Goal: Task Accomplishment & Management: Complete application form

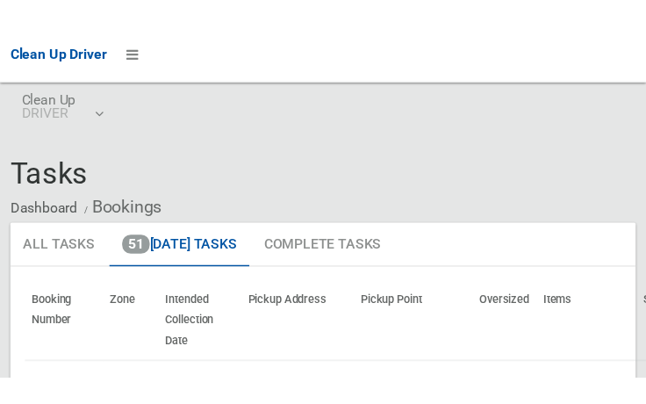
scroll to position [11676, 0]
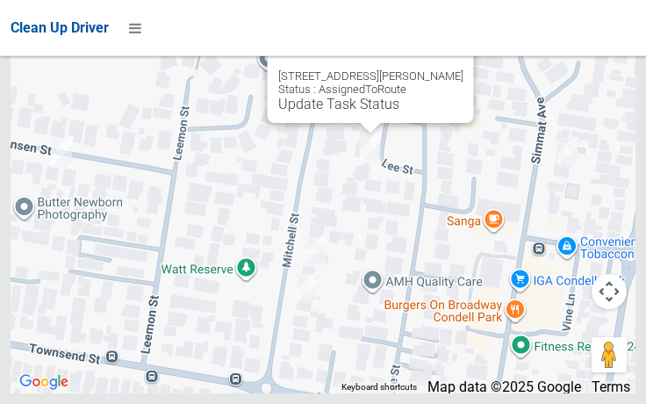
click at [444, 69] on button "Close" at bounding box center [443, 48] width 42 height 42
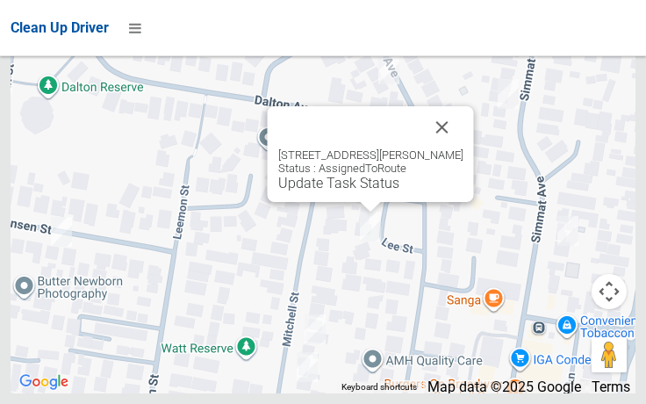
click at [422, 145] on div at bounding box center [349, 127] width 143 height 42
click at [432, 148] on button "Close" at bounding box center [443, 127] width 42 height 42
click at [305, 191] on link "Update Task Status" at bounding box center [338, 183] width 121 height 17
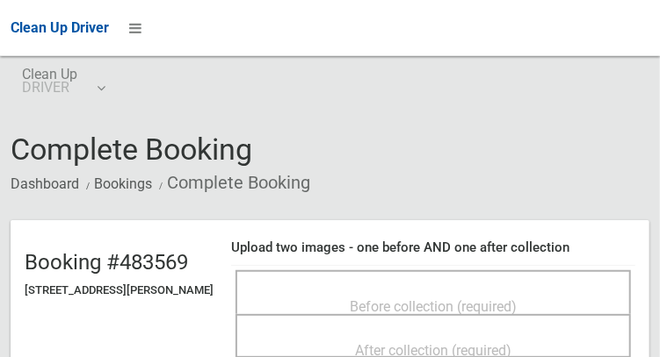
click at [438, 299] on span "Before collection (required)" at bounding box center [433, 307] width 167 height 17
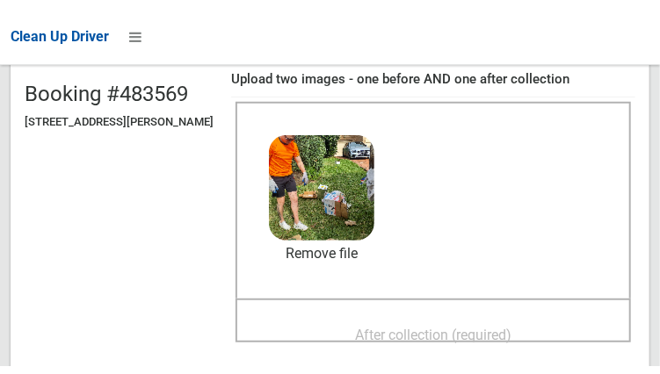
scroll to position [184, 0]
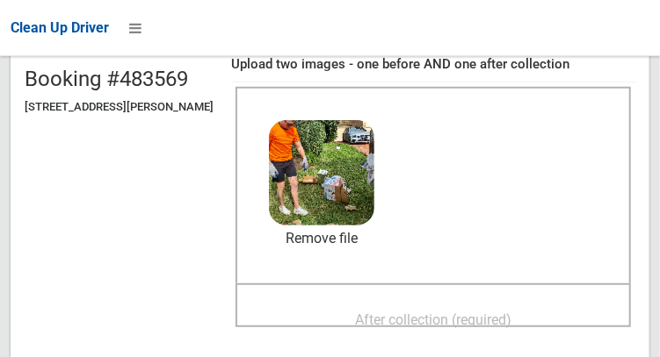
click at [417, 322] on span "After collection (required)" at bounding box center [433, 320] width 156 height 17
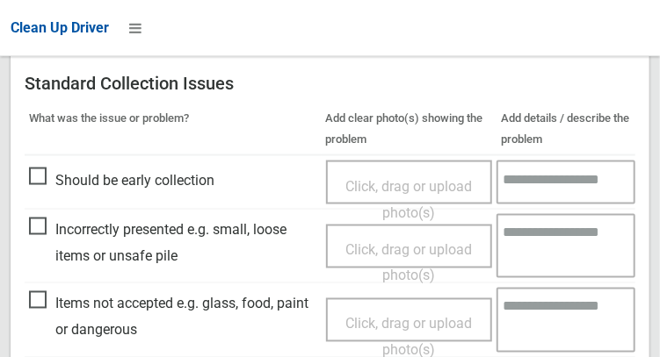
scroll to position [785, 0]
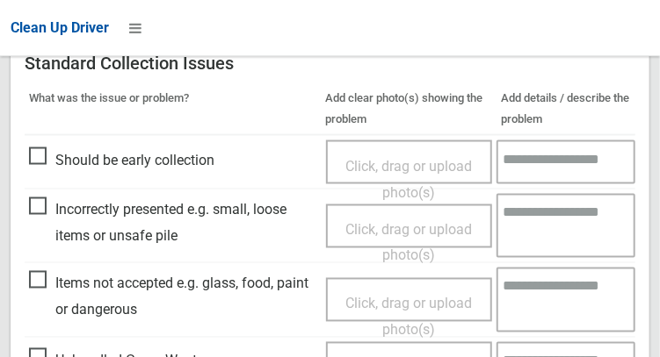
click at [55, 278] on span "Items not accepted e.g. glass, food, paint or dangerous" at bounding box center [173, 297] width 288 height 52
click at [30, 291] on span "Items not accepted e.g. glass, food, paint or dangerous" at bounding box center [173, 297] width 288 height 52
click at [372, 303] on span "Click, drag or upload photo(s)" at bounding box center [408, 316] width 126 height 43
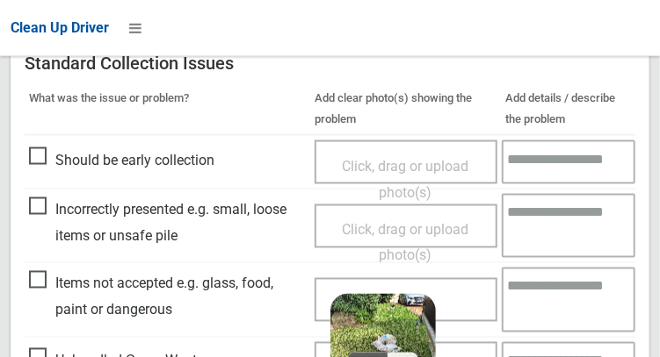
scroll to position [859, 0]
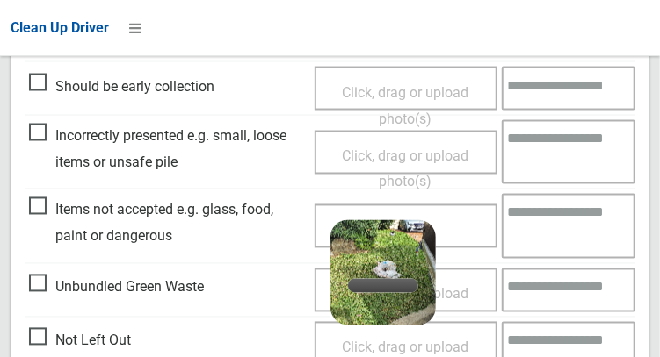
click at [547, 241] on textarea at bounding box center [569, 225] width 134 height 64
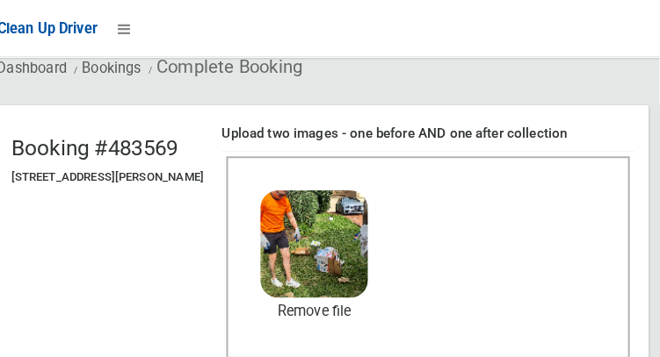
scroll to position [0, 0]
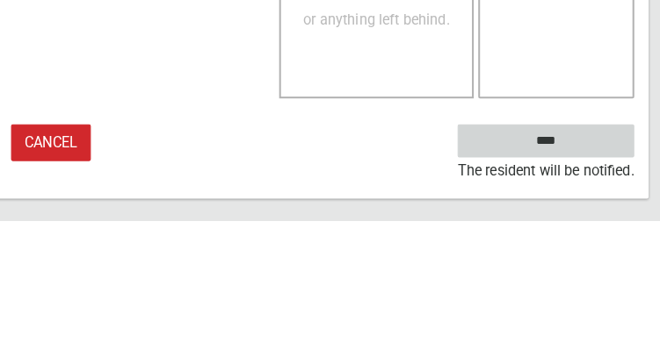
type textarea "****"
click at [584, 290] on input "****" at bounding box center [548, 279] width 173 height 32
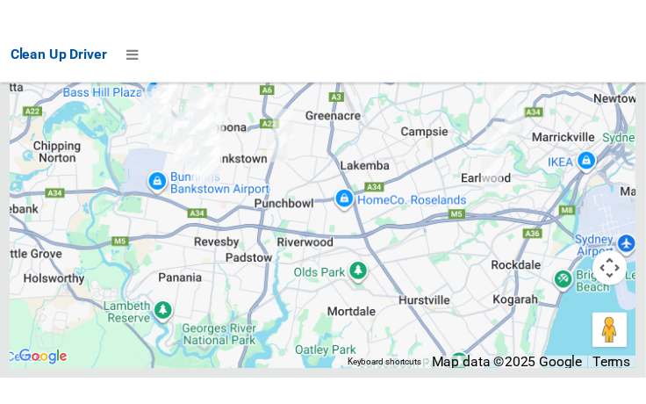
scroll to position [11787, 0]
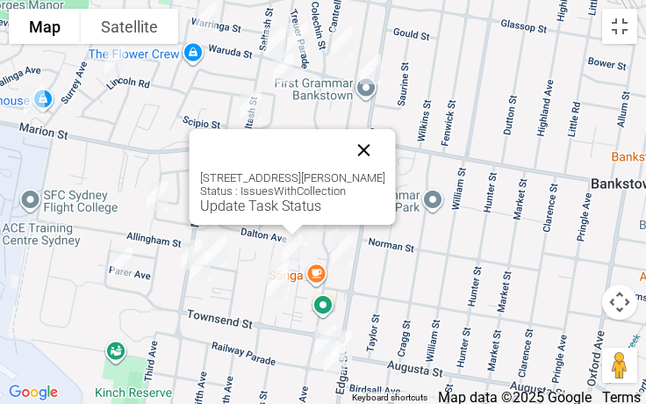
click at [358, 162] on button "Close" at bounding box center [364, 150] width 42 height 42
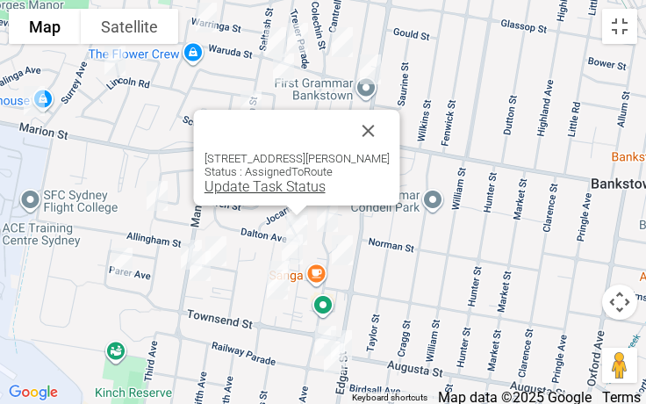
click at [260, 188] on link "Update Task Status" at bounding box center [265, 186] width 121 height 17
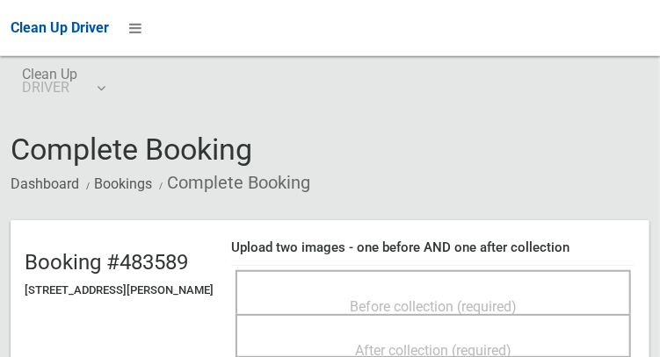
click at [312, 290] on div "Before collection (required)" at bounding box center [433, 306] width 357 height 32
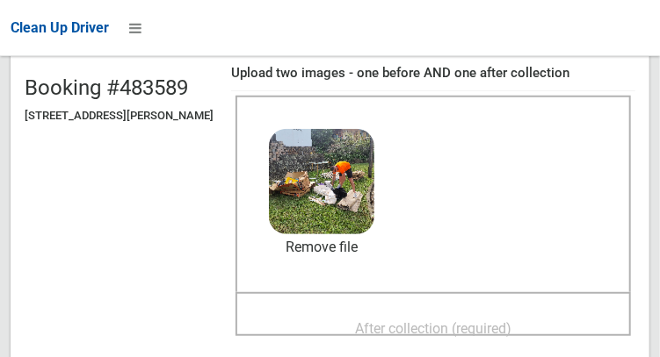
scroll to position [176, 0]
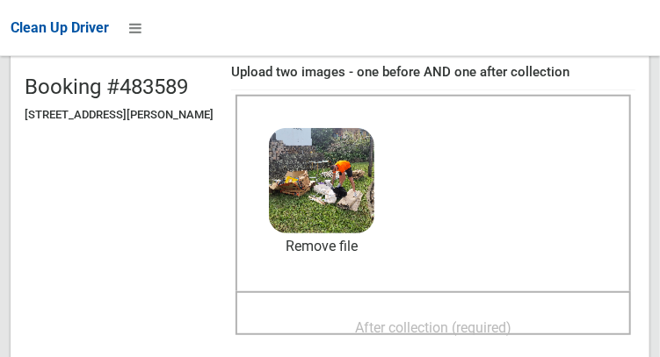
click at [495, 321] on span "After collection (required)" at bounding box center [433, 328] width 156 height 17
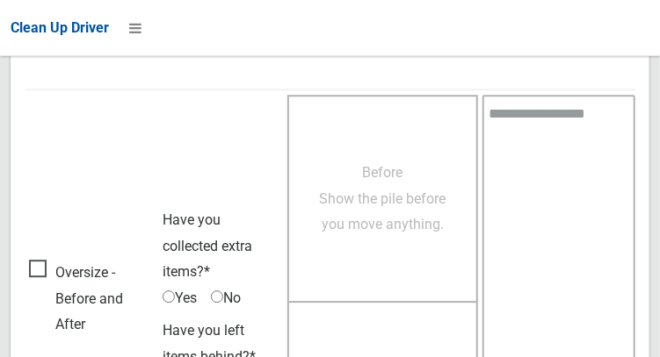
scroll to position [1585, 0]
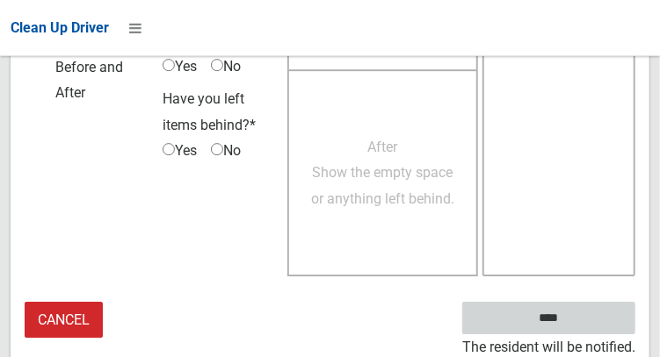
click at [573, 329] on input "****" at bounding box center [548, 318] width 173 height 32
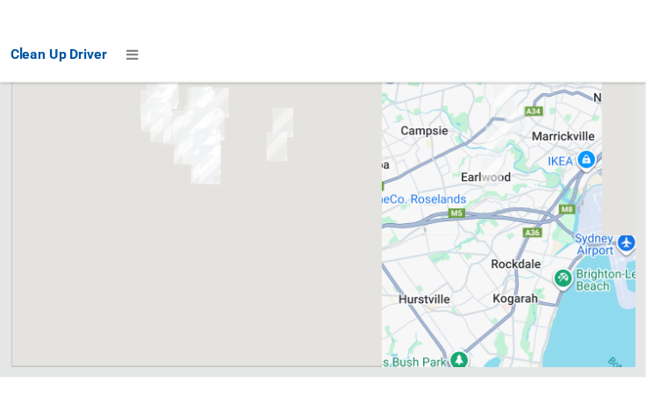
scroll to position [11753, 0]
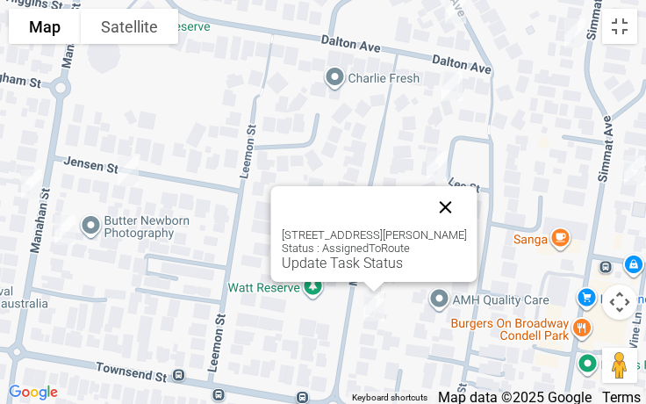
click at [454, 200] on button "Close" at bounding box center [446, 207] width 42 height 42
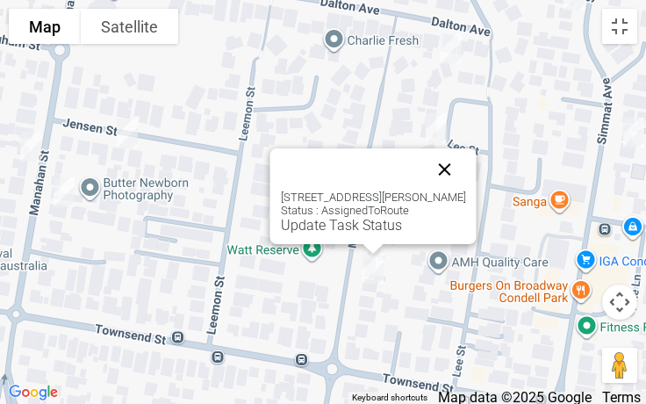
click at [456, 159] on button "Close" at bounding box center [445, 169] width 42 height 42
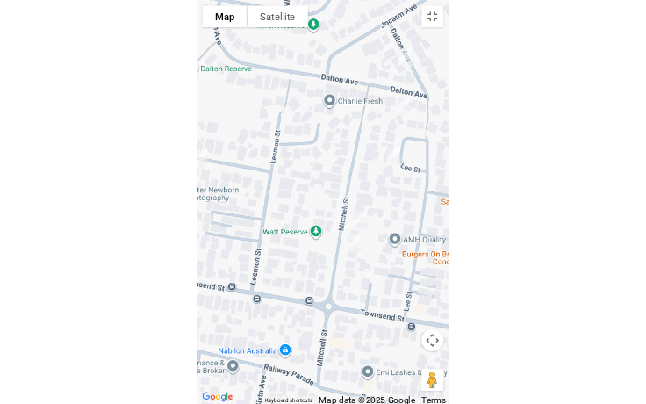
scroll to position [11676, 0]
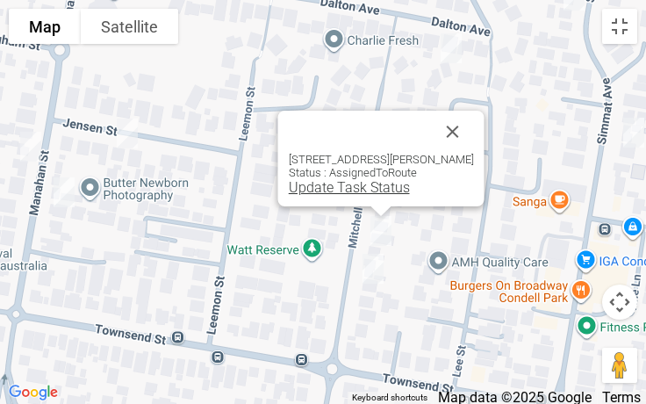
click at [338, 188] on link "Update Task Status" at bounding box center [349, 187] width 121 height 17
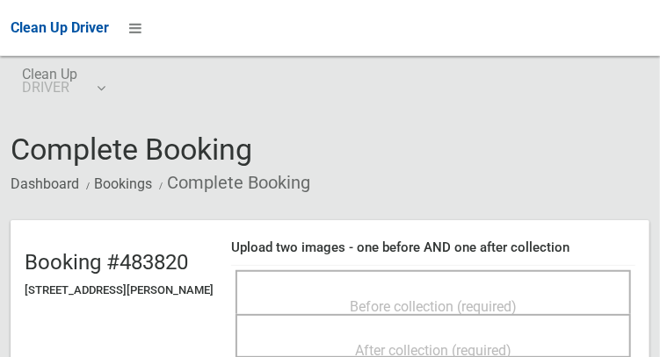
click at [492, 299] on span "Before collection (required)" at bounding box center [433, 307] width 167 height 17
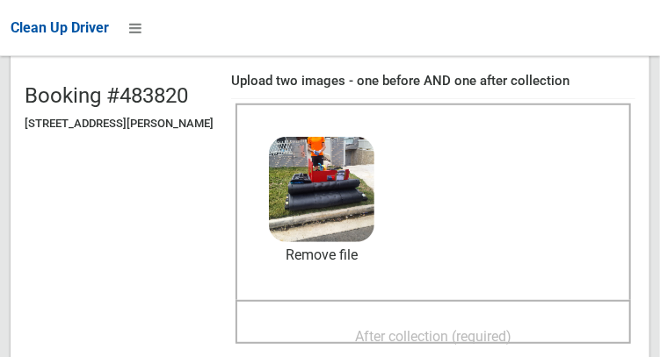
scroll to position [173, 0]
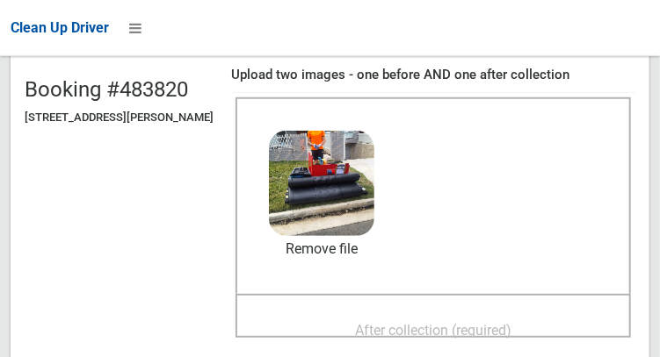
click at [457, 324] on span "After collection (required)" at bounding box center [433, 330] width 156 height 17
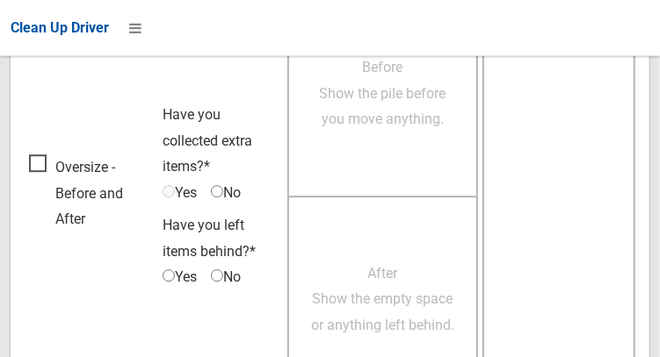
scroll to position [1585, 0]
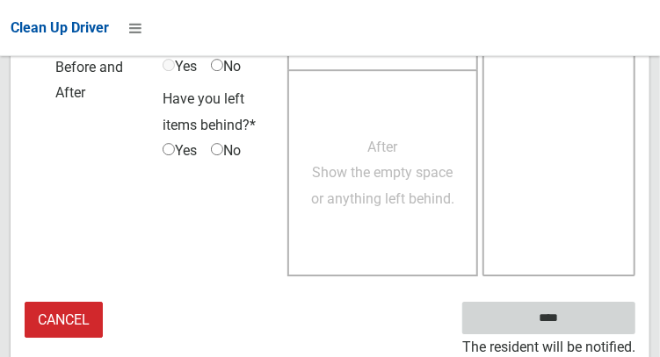
click at [574, 318] on input "****" at bounding box center [548, 318] width 173 height 32
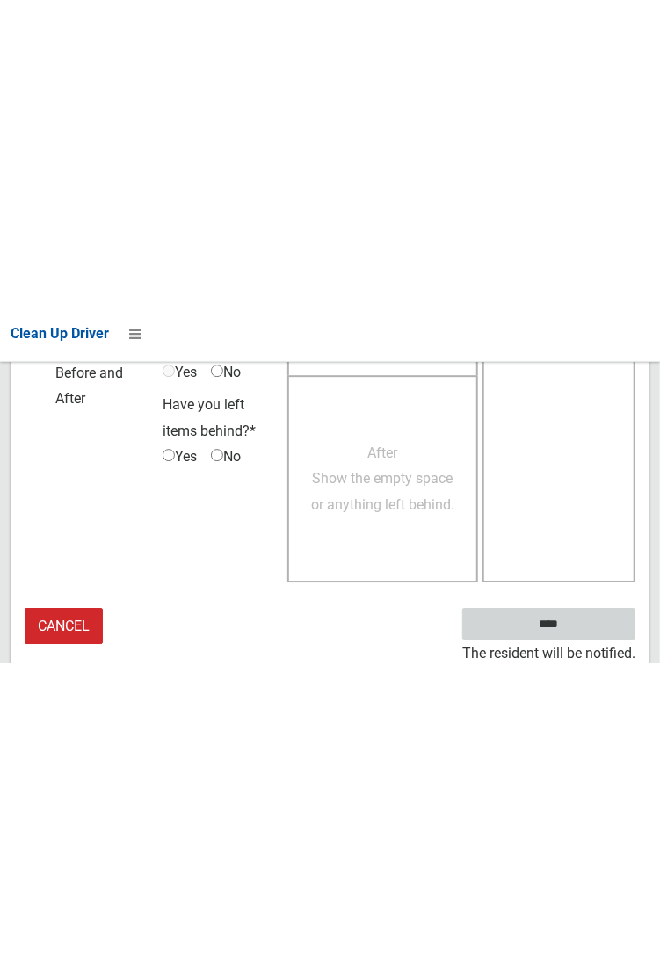
scroll to position [1015, 0]
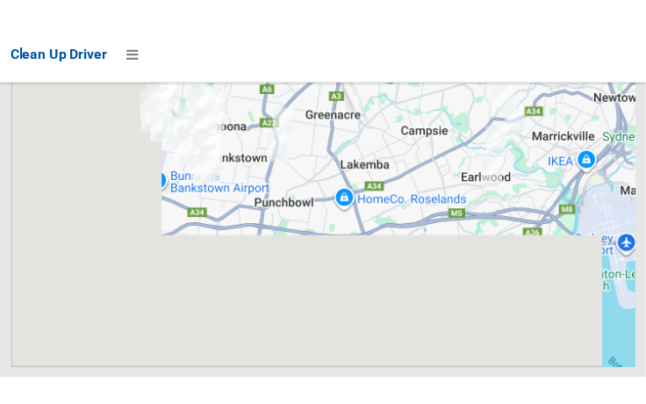
scroll to position [11672, 0]
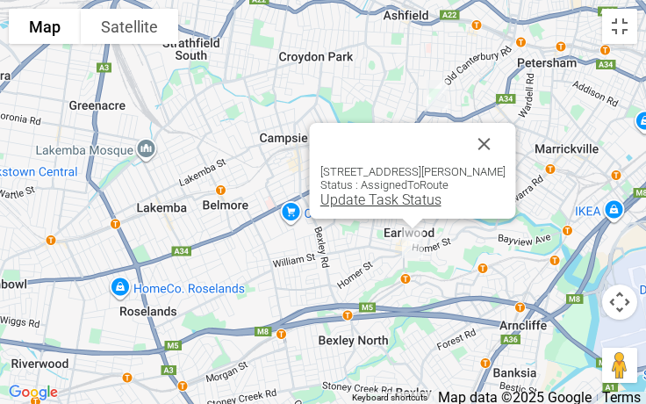
click at [383, 200] on link "Update Task Status" at bounding box center [381, 199] width 121 height 17
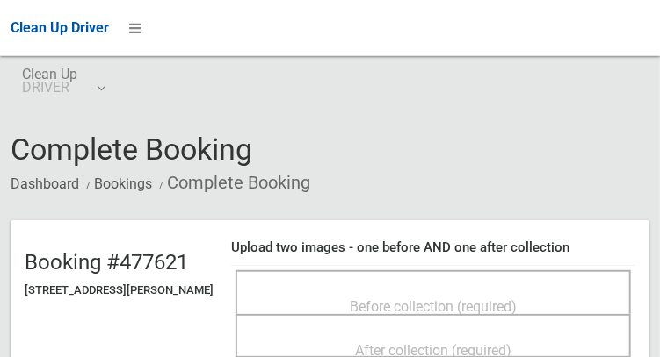
click at [514, 290] on div "Before collection (required)" at bounding box center [433, 306] width 357 height 32
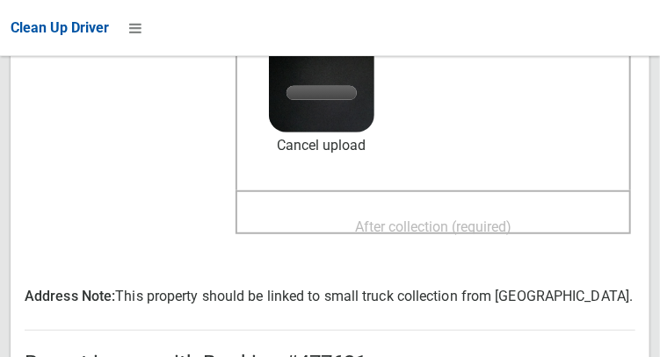
scroll to position [256, 0]
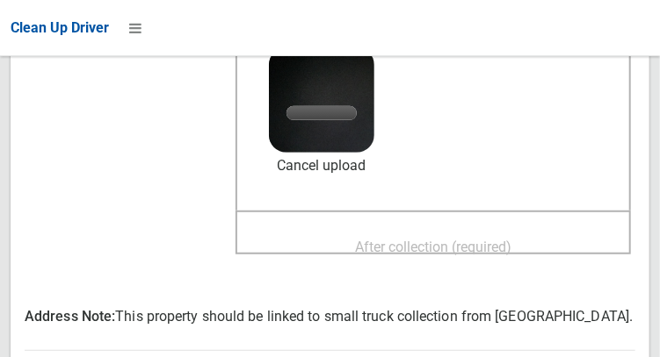
click at [504, 262] on div "After collection (required)" at bounding box center [433, 246] width 357 height 32
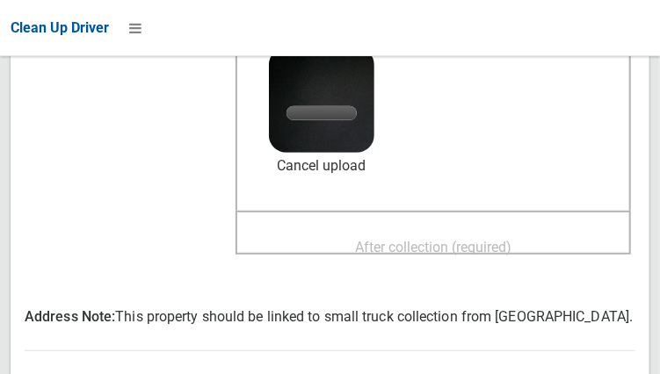
click at [477, 262] on div "After collection (required)" at bounding box center [433, 246] width 357 height 32
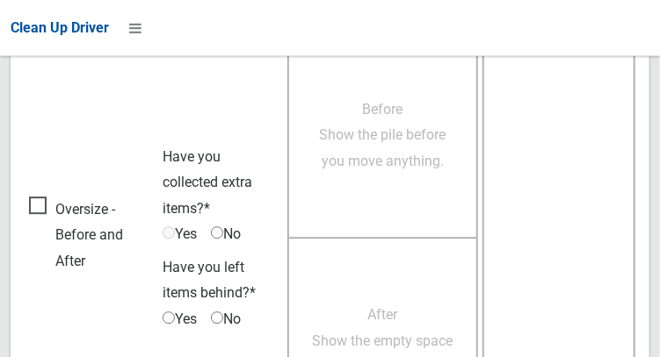
scroll to position [1612, 0]
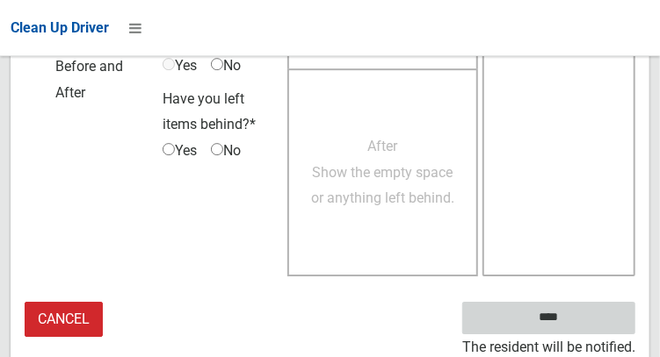
click at [574, 319] on input "****" at bounding box center [548, 318] width 173 height 32
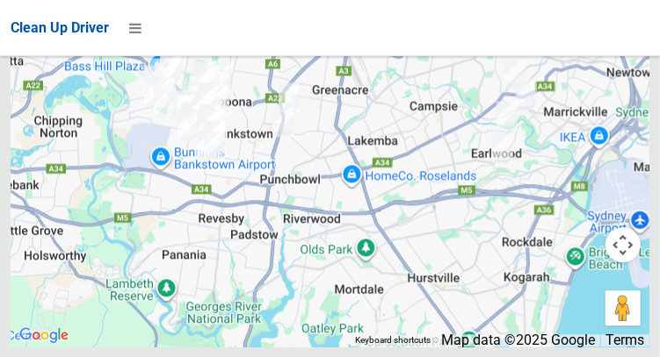
scroll to position [11692, 0]
click at [617, 226] on div at bounding box center [330, 127] width 639 height 439
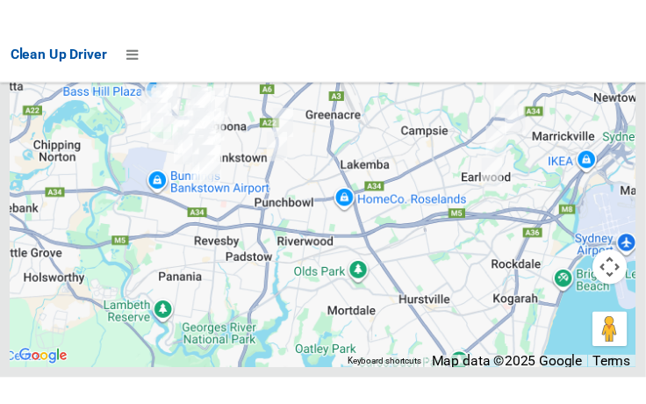
scroll to position [11718, 0]
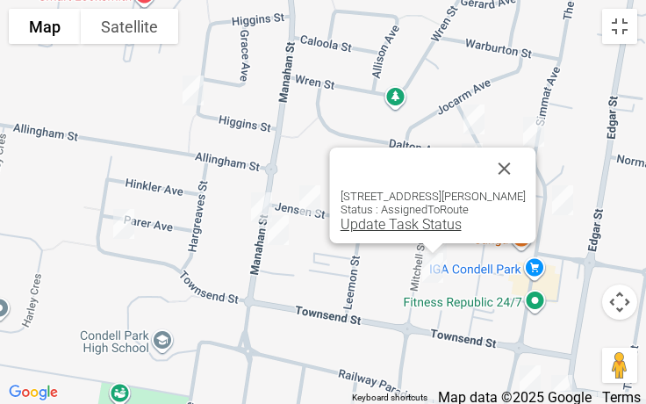
click at [378, 224] on link "Update Task Status" at bounding box center [401, 224] width 121 height 17
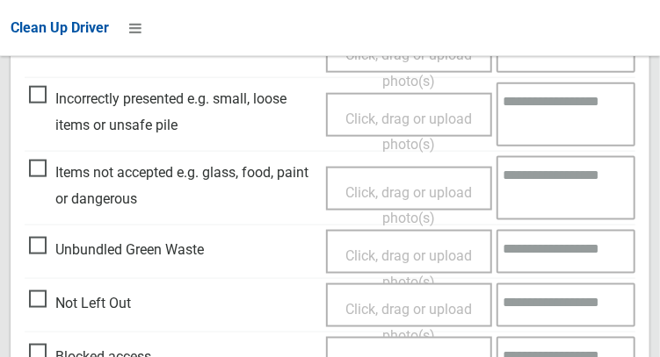
scroll to position [596, 0]
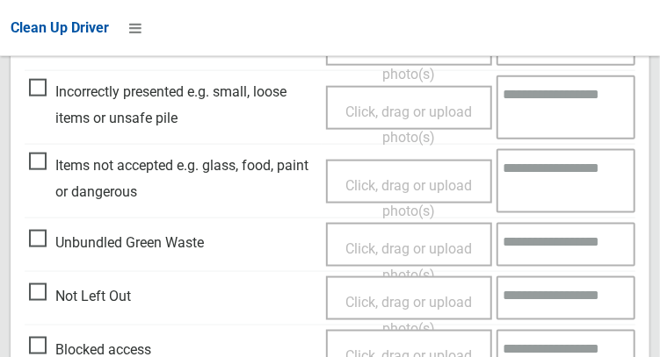
click at [55, 303] on span "Not Left Out" at bounding box center [80, 297] width 102 height 26
click at [47, 306] on span "Not Left Out" at bounding box center [80, 297] width 102 height 26
click at [371, 294] on span "Click, drag or upload photo(s)" at bounding box center [408, 315] width 126 height 43
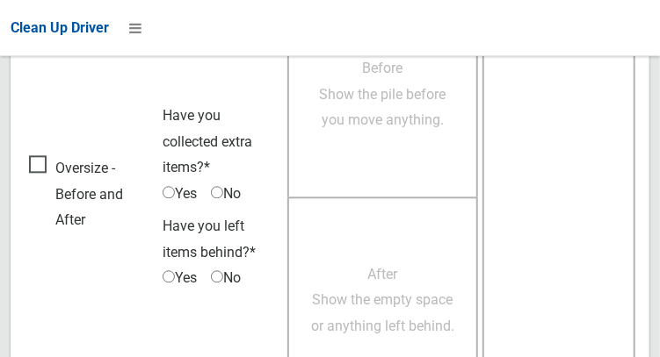
scroll to position [1280, 0]
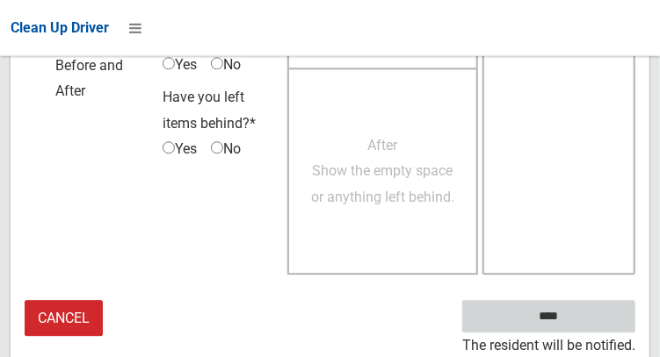
click at [585, 313] on input "****" at bounding box center [548, 317] width 173 height 32
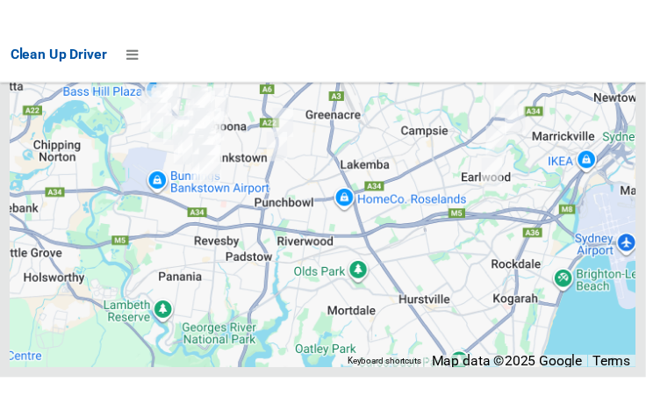
scroll to position [11751, 0]
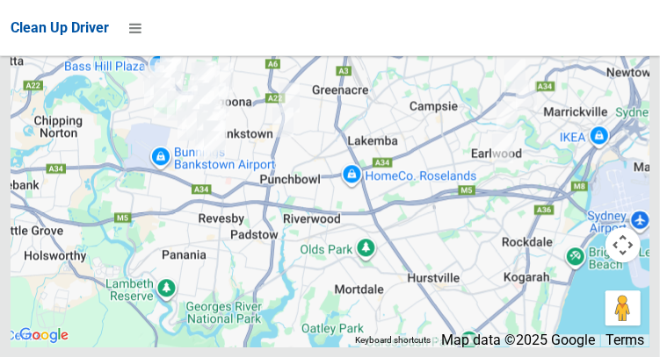
click at [625, 167] on div at bounding box center [330, 127] width 639 height 439
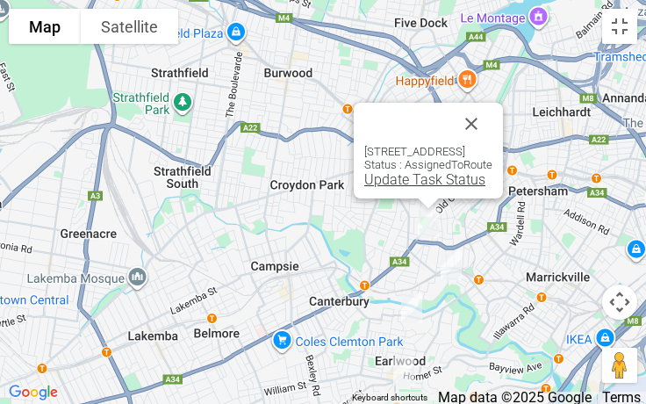
click at [365, 184] on link "Update Task Status" at bounding box center [425, 179] width 121 height 17
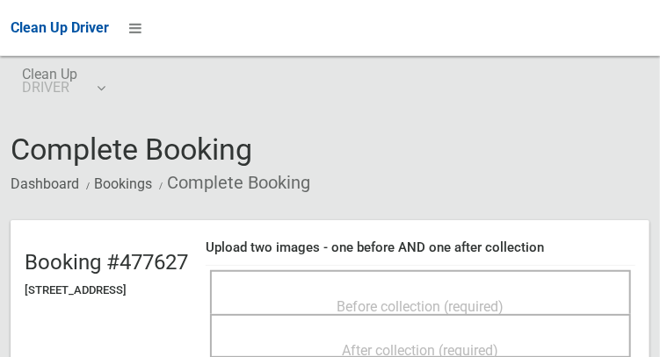
click at [533, 305] on div "Before collection (required)" at bounding box center [420, 306] width 382 height 32
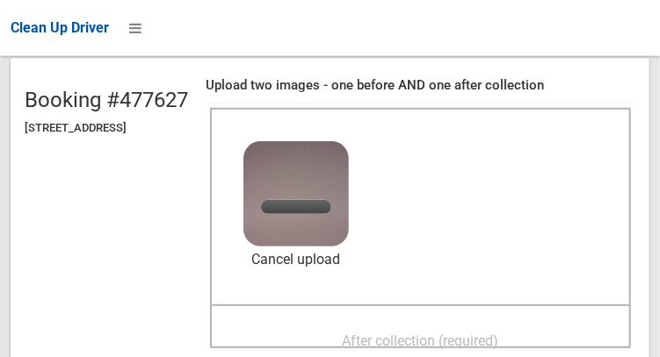
scroll to position [220, 0]
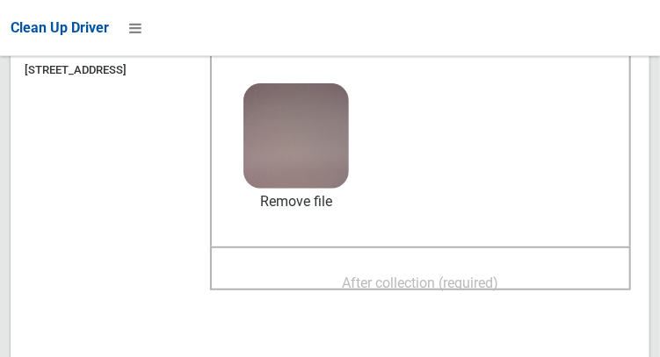
click at [479, 289] on span "After collection (required)" at bounding box center [421, 283] width 156 height 17
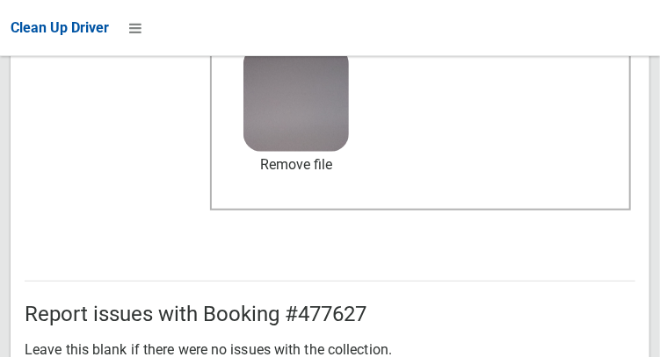
scroll to position [1070, 0]
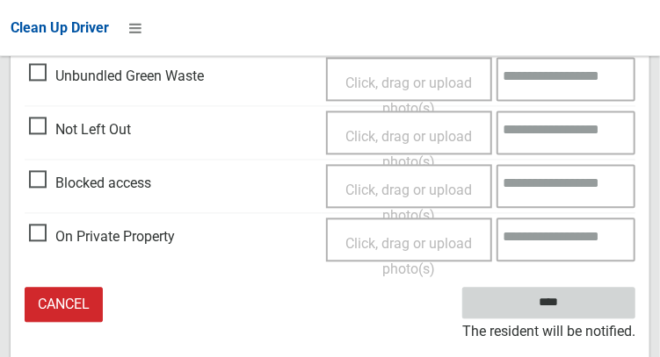
click at [574, 320] on input "****" at bounding box center [548, 303] width 173 height 32
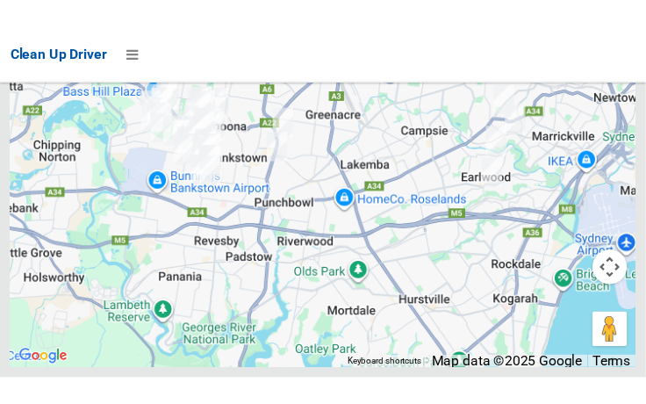
scroll to position [11776, 0]
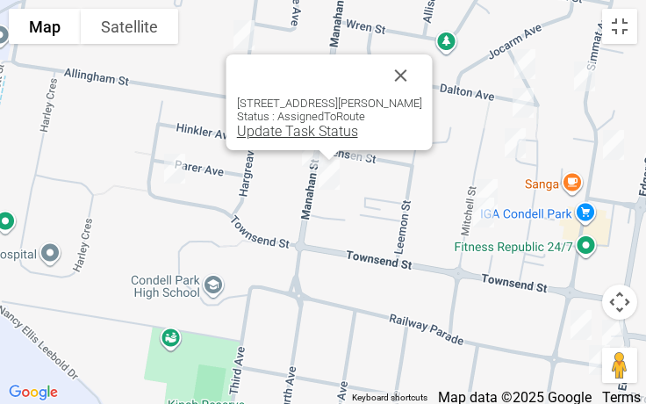
click at [287, 139] on link "Update Task Status" at bounding box center [297, 131] width 121 height 17
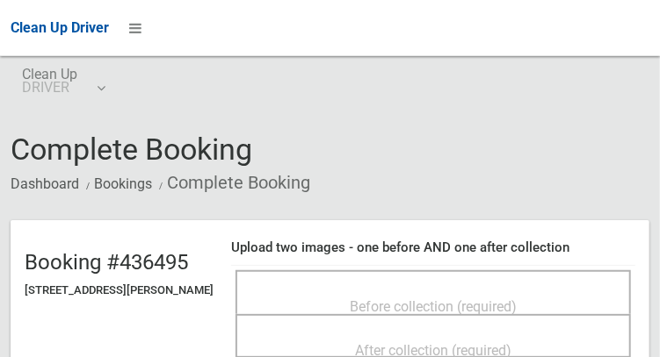
click at [534, 290] on div "Before collection (required)" at bounding box center [433, 306] width 357 height 32
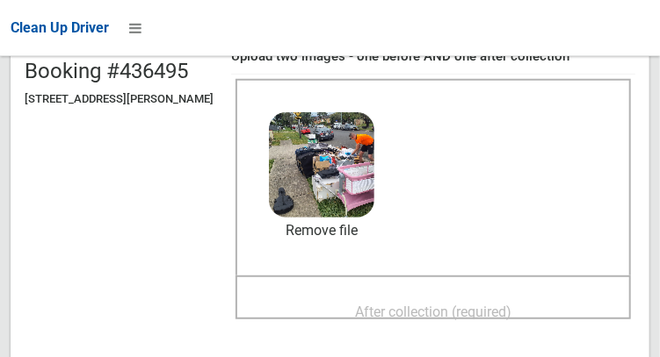
scroll to position [198, 0]
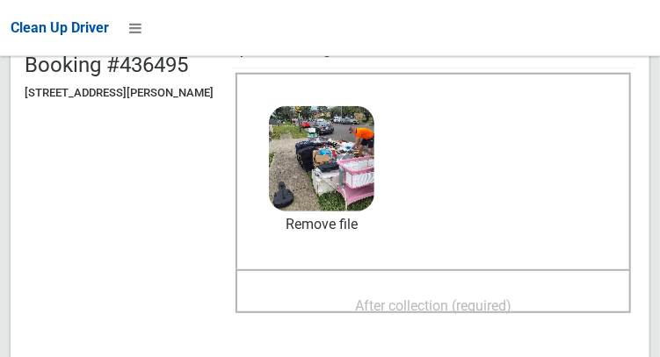
click at [483, 308] on span "After collection (required)" at bounding box center [433, 306] width 156 height 17
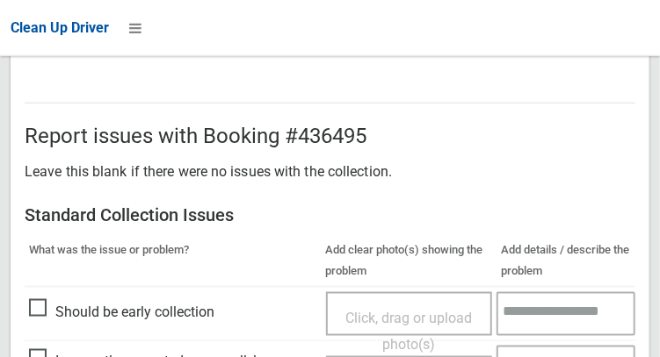
scroll to position [1055, 0]
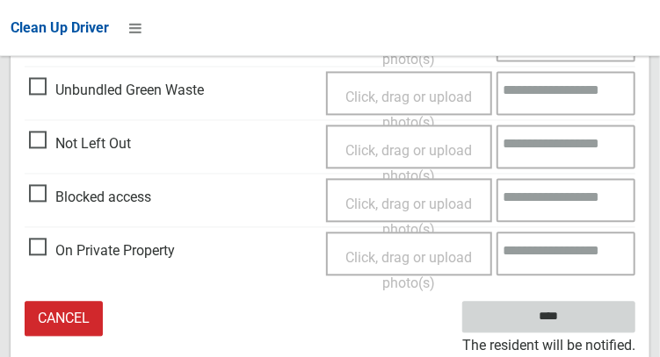
click at [574, 328] on input "****" at bounding box center [548, 318] width 173 height 32
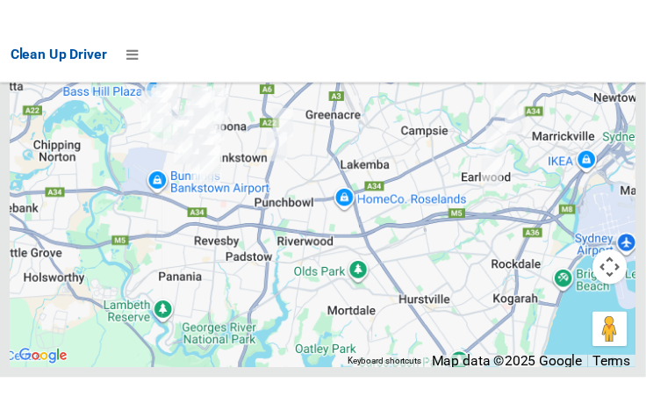
scroll to position [11722, 0]
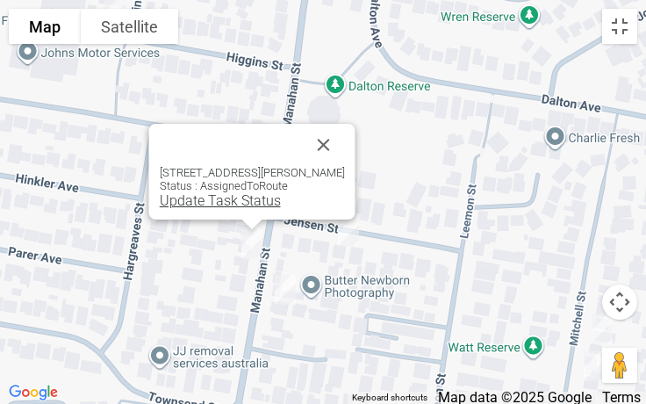
click at [199, 204] on link "Update Task Status" at bounding box center [220, 200] width 121 height 17
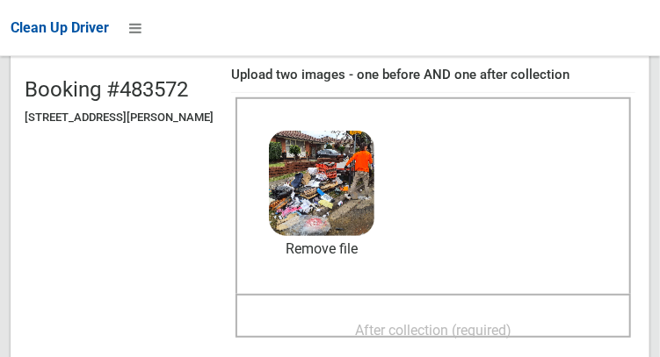
scroll to position [169, 0]
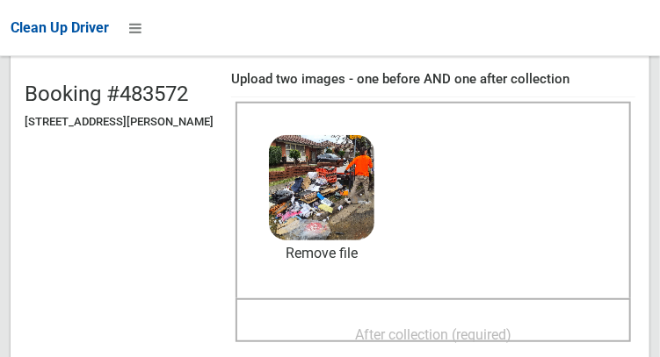
click at [479, 318] on div "After collection (required)" at bounding box center [433, 334] width 357 height 32
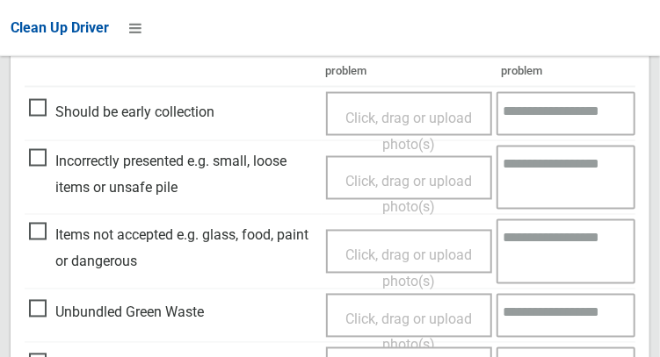
scroll to position [867, 0]
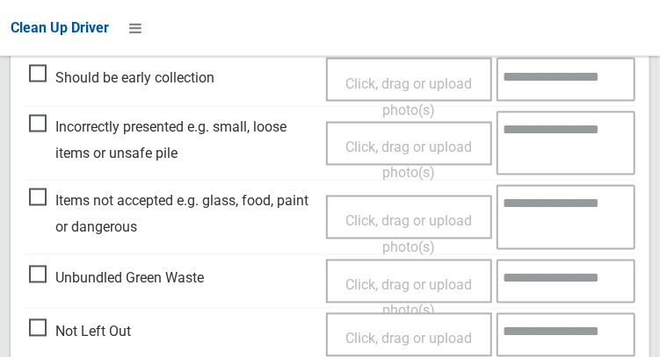
click at [55, 219] on span "Items not accepted e.g. glass, food, paint or dangerous" at bounding box center [173, 215] width 288 height 52
click at [47, 288] on span "Unbundled Green Waste" at bounding box center [116, 279] width 175 height 26
click at [37, 283] on span "Unbundled Green Waste" at bounding box center [116, 279] width 175 height 26
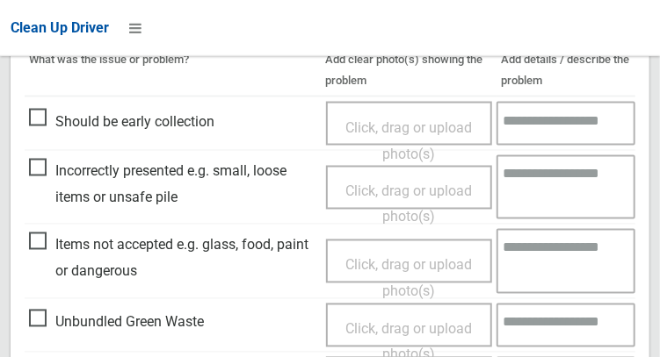
scroll to position [820, 0]
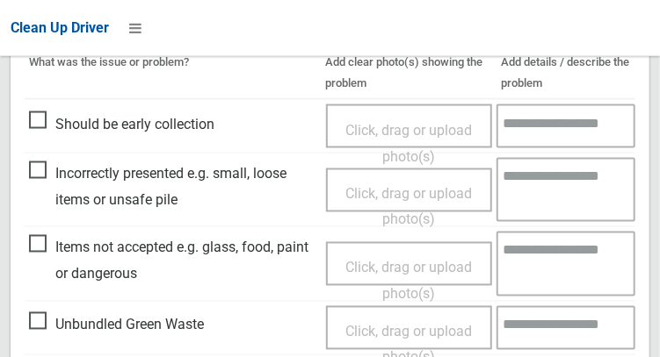
click at [47, 181] on span "Incorrectly presented e.g. small, loose items or unsafe pile" at bounding box center [173, 188] width 288 height 52
click at [377, 191] on span "Click, drag or upload photo(s)" at bounding box center [408, 207] width 126 height 43
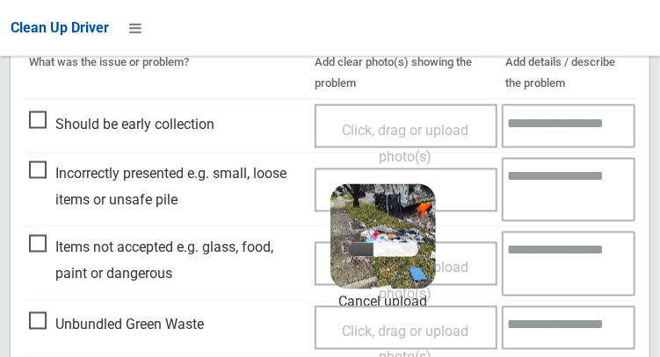
scroll to position [832, 0]
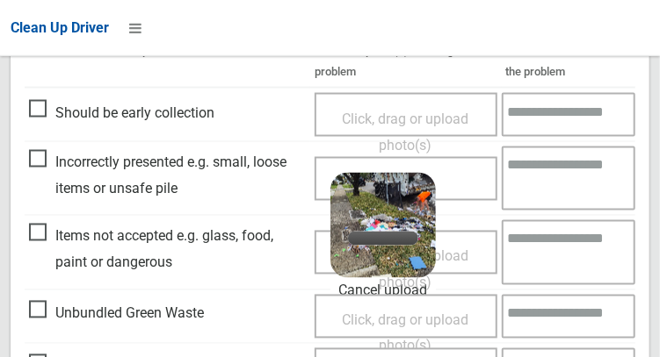
click at [565, 185] on textarea at bounding box center [569, 179] width 134 height 64
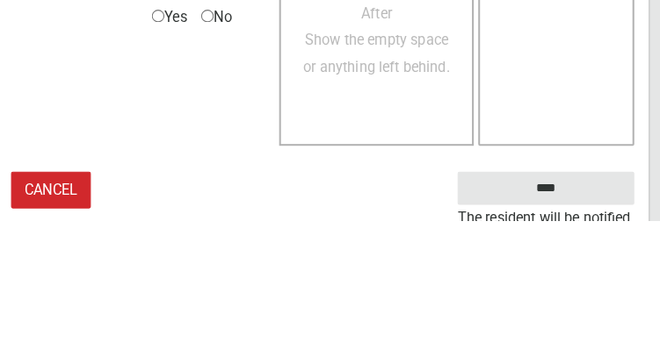
scroll to position [1625, 0]
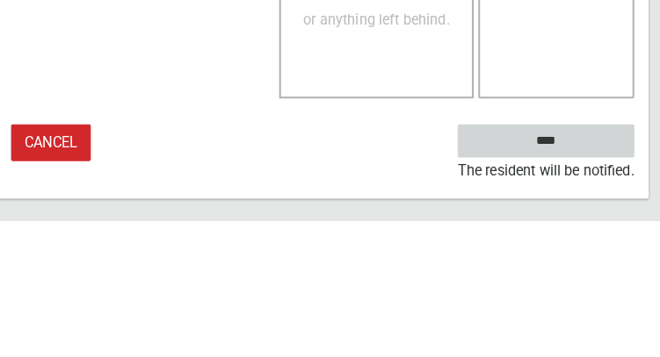
type textarea "**********"
click at [576, 295] on input "****" at bounding box center [548, 279] width 173 height 32
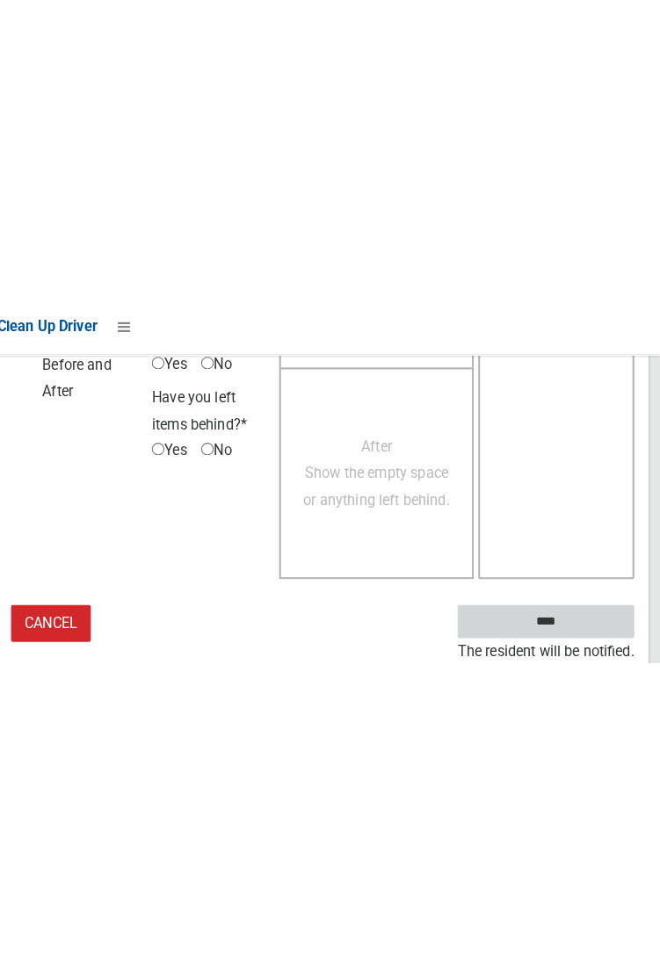
scroll to position [1015, 0]
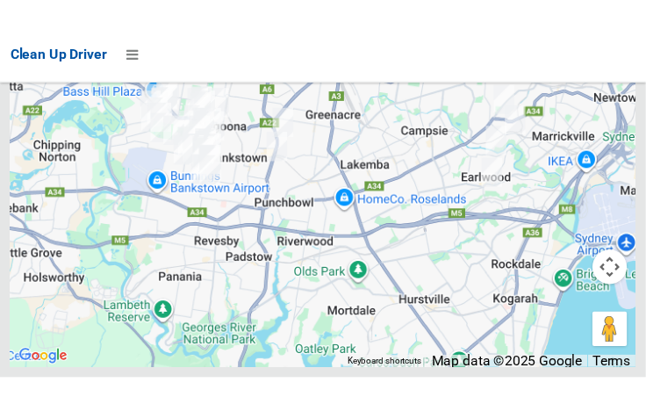
scroll to position [11800, 0]
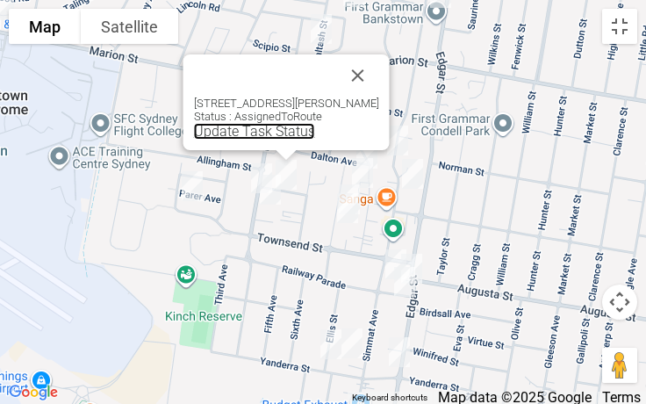
click at [257, 133] on link "Update Task Status" at bounding box center [254, 131] width 121 height 17
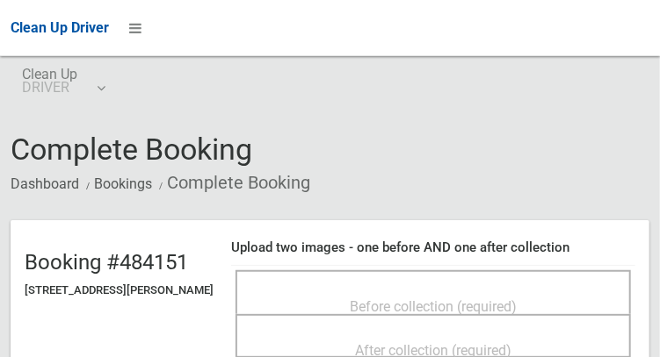
click at [506, 276] on div "Before collection (required)" at bounding box center [432, 293] width 395 height 44
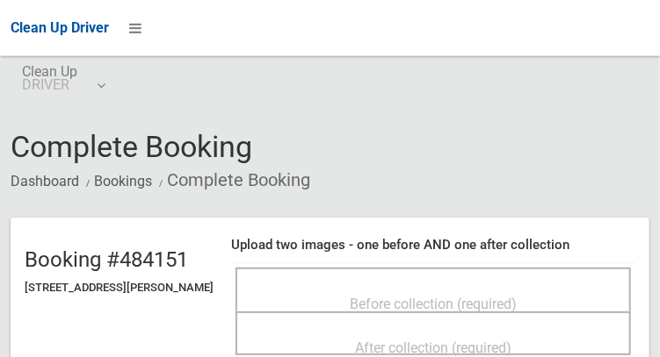
scroll to position [3, 0]
click at [495, 287] on div "Before collection (required)" at bounding box center [433, 303] width 357 height 32
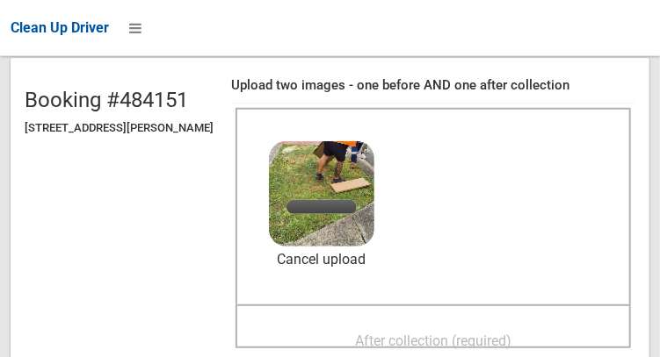
scroll to position [206, 0]
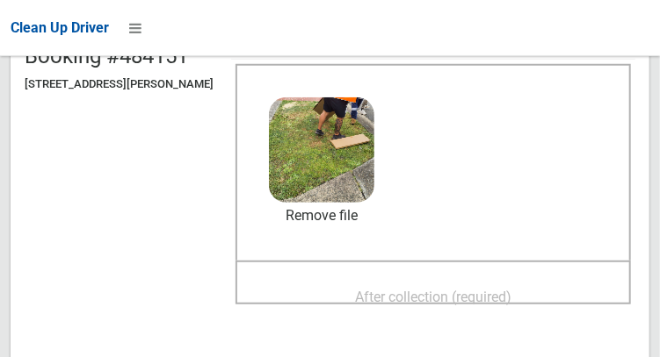
click at [487, 303] on span "After collection (required)" at bounding box center [433, 297] width 156 height 17
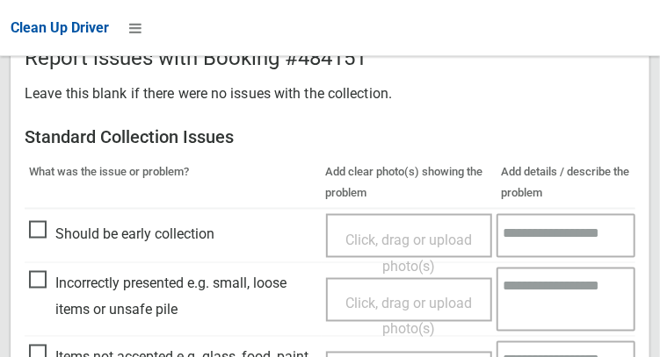
scroll to position [1585, 0]
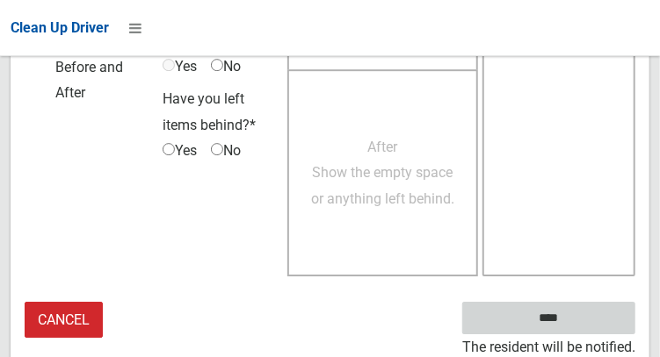
click at [574, 314] on input "****" at bounding box center [548, 318] width 173 height 32
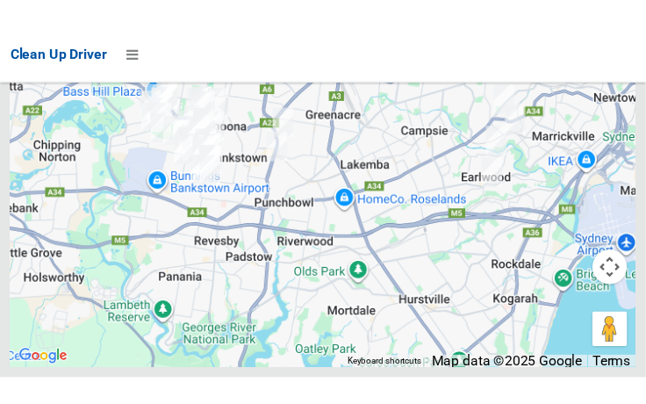
scroll to position [11798, 0]
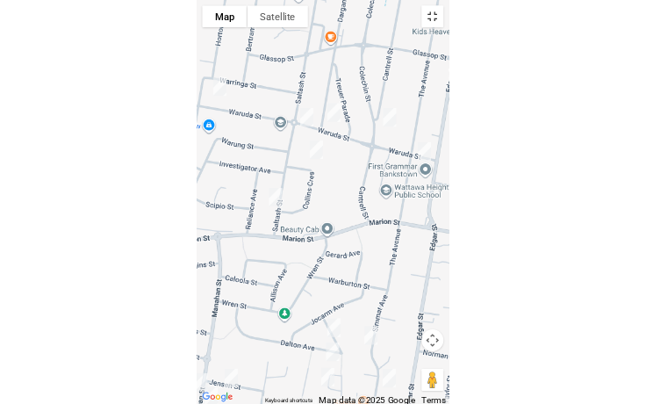
scroll to position [11676, 0]
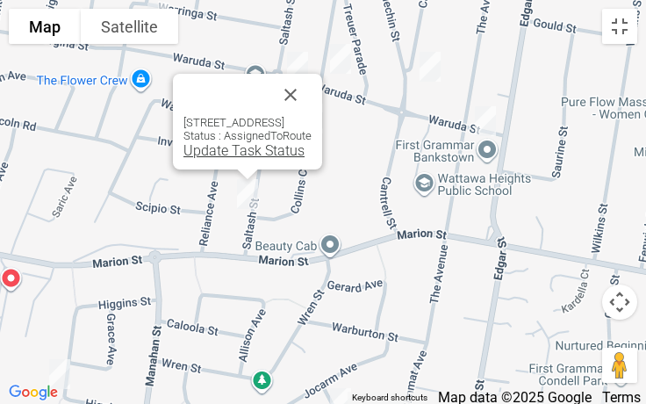
click at [207, 152] on link "Update Task Status" at bounding box center [244, 150] width 121 height 17
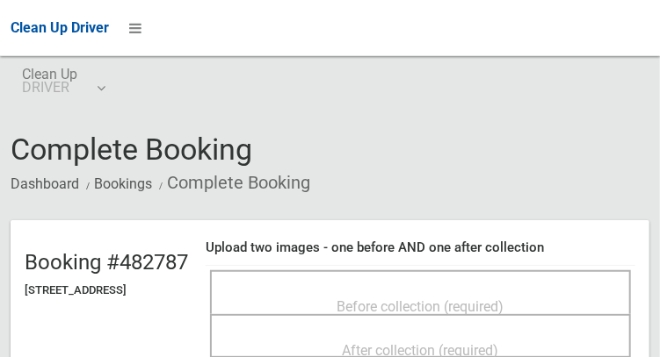
click at [490, 277] on div "Before collection (required)" at bounding box center [420, 293] width 421 height 44
click at [481, 299] on span "Before collection (required)" at bounding box center [420, 307] width 167 height 17
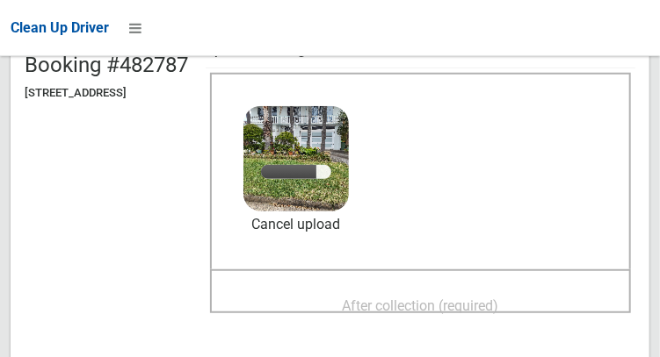
scroll to position [201, 0]
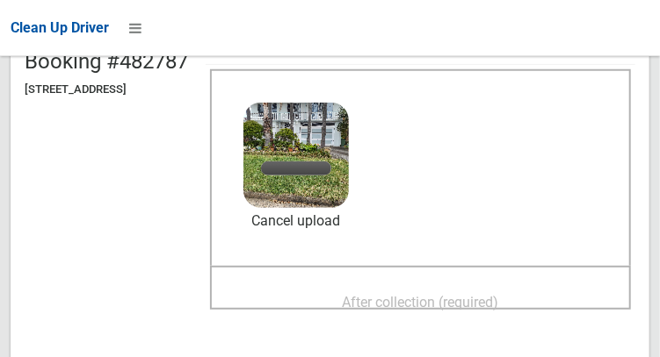
click at [438, 294] on span "After collection (required)" at bounding box center [421, 302] width 156 height 17
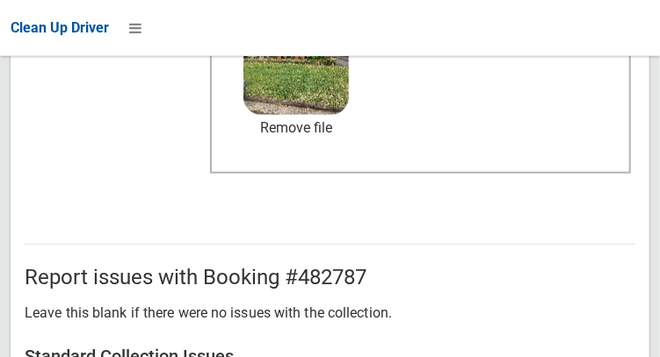
scroll to position [1585, 0]
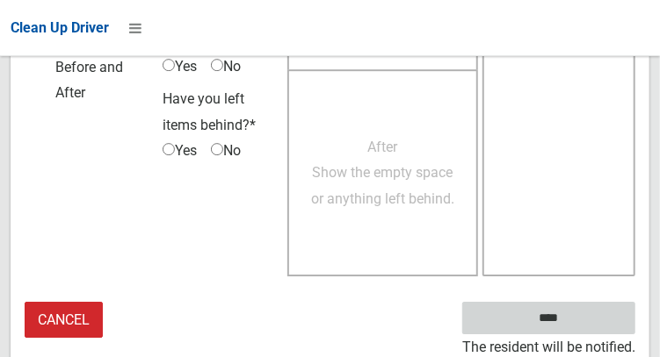
click at [554, 321] on input "****" at bounding box center [548, 318] width 173 height 32
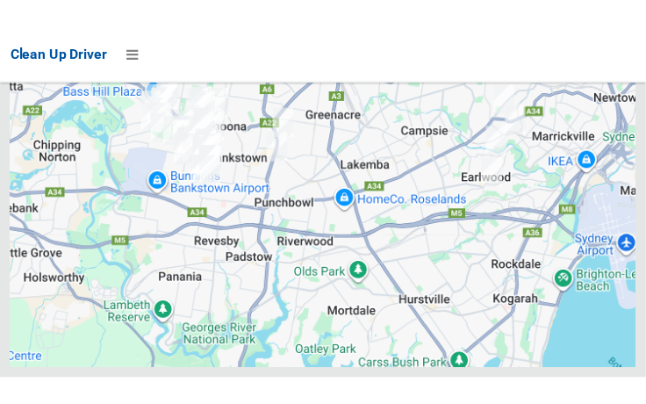
scroll to position [11778, 0]
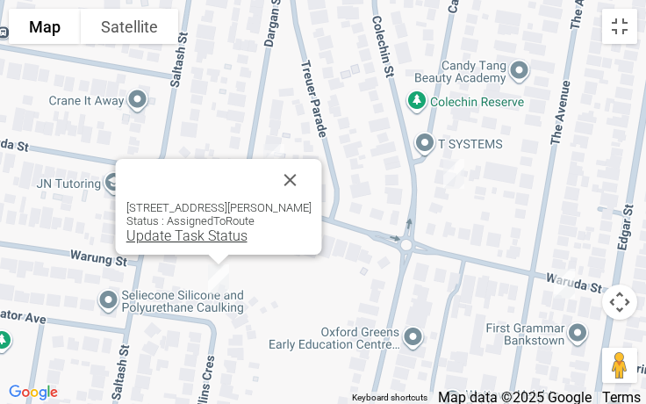
click at [180, 240] on link "Update Task Status" at bounding box center [186, 235] width 121 height 17
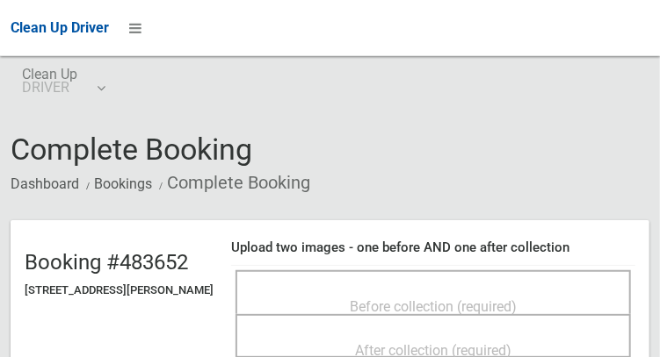
click at [448, 299] on span "Before collection (required)" at bounding box center [433, 307] width 167 height 17
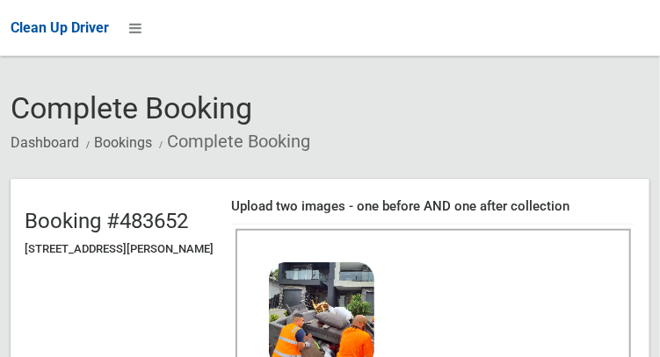
scroll to position [162, 0]
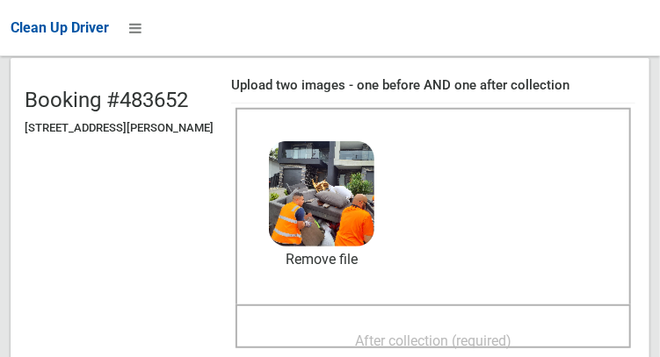
click at [486, 336] on span "After collection (required)" at bounding box center [433, 341] width 156 height 17
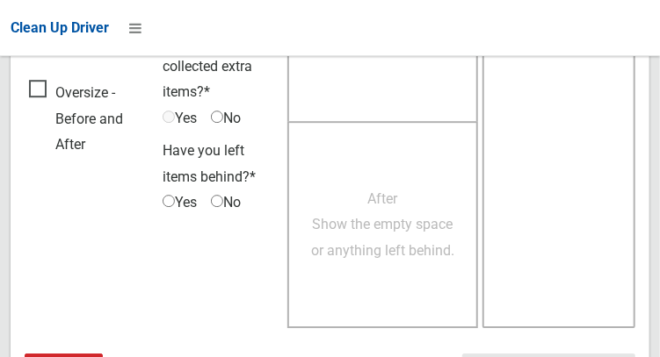
scroll to position [1585, 0]
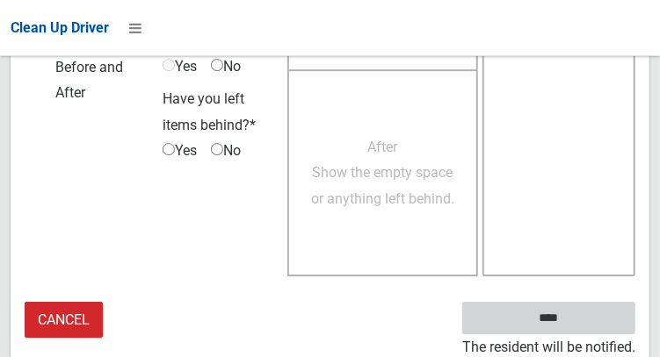
click at [581, 320] on input "****" at bounding box center [548, 318] width 173 height 32
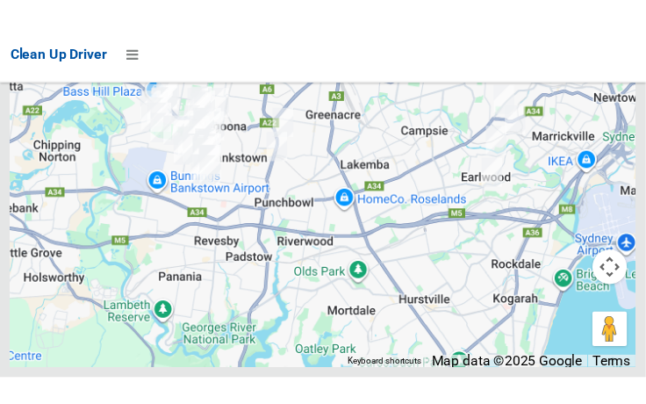
scroll to position [11769, 0]
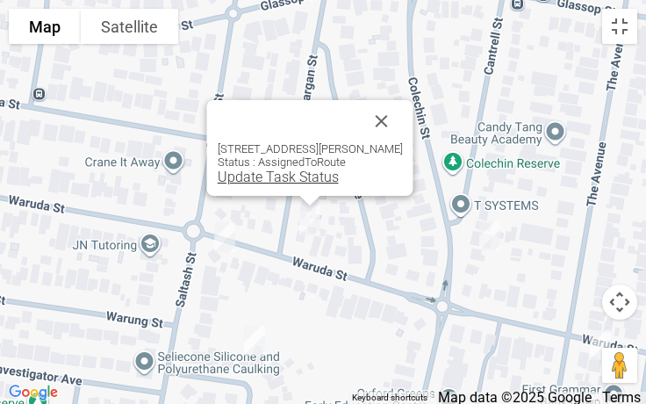
click at [288, 177] on link "Update Task Status" at bounding box center [278, 177] width 121 height 17
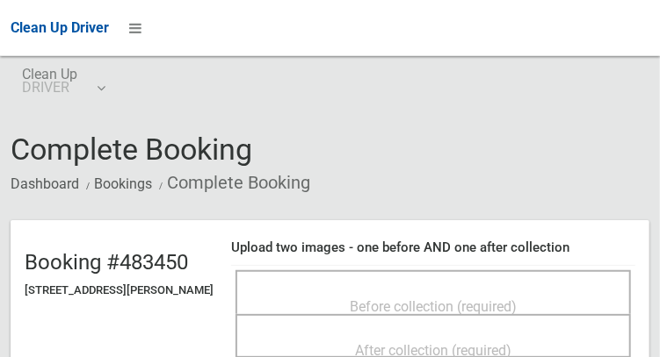
click at [434, 290] on div "Before collection (required)" at bounding box center [433, 306] width 357 height 32
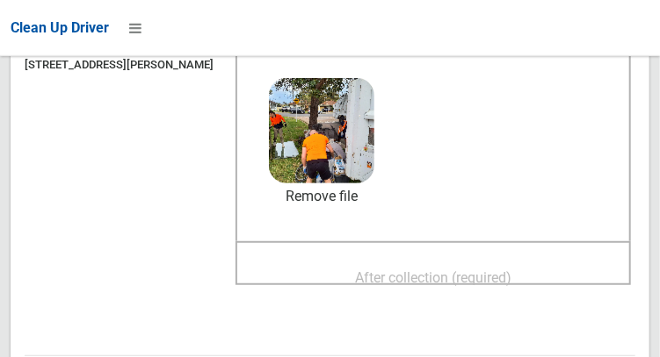
scroll to position [232, 0]
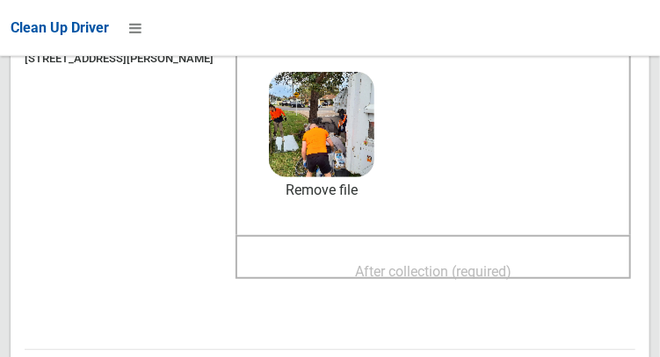
click at [505, 277] on span "After collection (required)" at bounding box center [433, 272] width 156 height 17
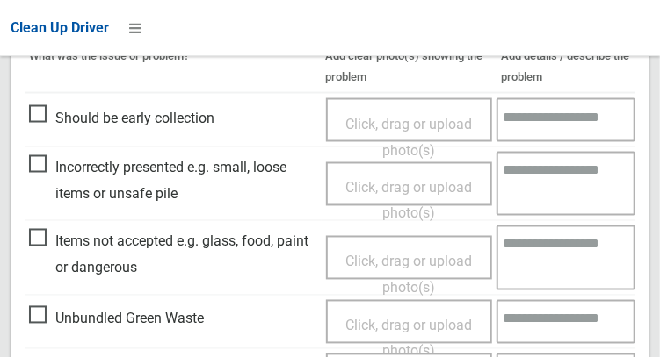
scroll to position [827, 0]
click at [30, 245] on span "Items not accepted e.g. glass, food, paint or dangerous" at bounding box center [173, 254] width 288 height 52
click at [380, 263] on span "Click, drag or upload photo(s)" at bounding box center [408, 274] width 126 height 43
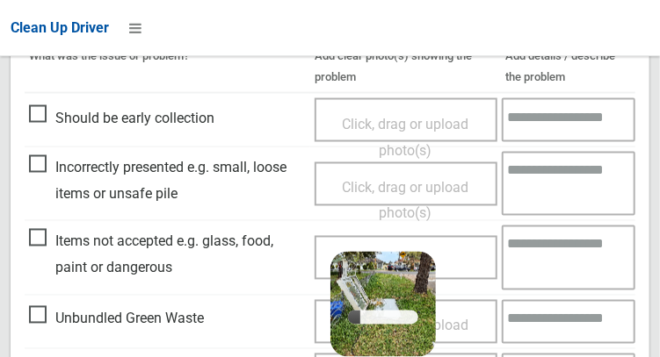
scroll to position [876, 0]
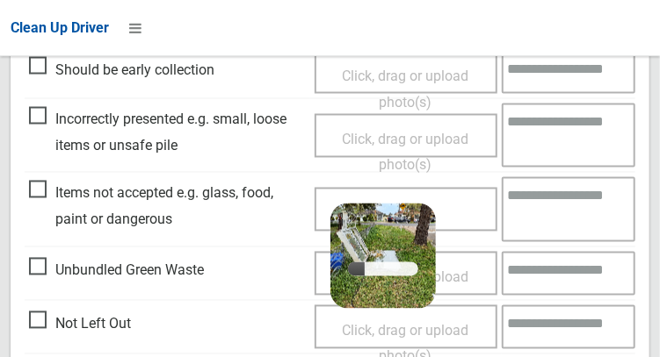
click at [548, 216] on textarea at bounding box center [569, 209] width 134 height 64
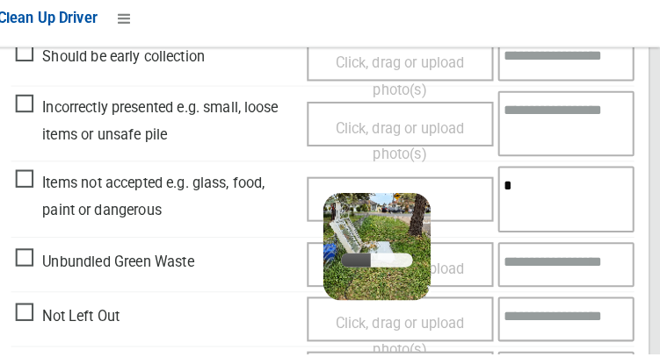
scroll to position [899, 0]
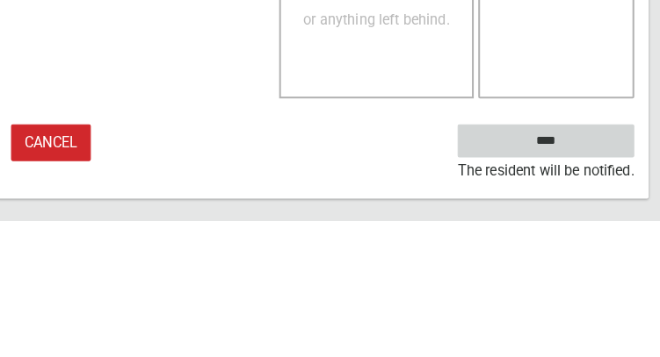
type textarea "*****"
click at [545, 276] on input "****" at bounding box center [548, 279] width 173 height 32
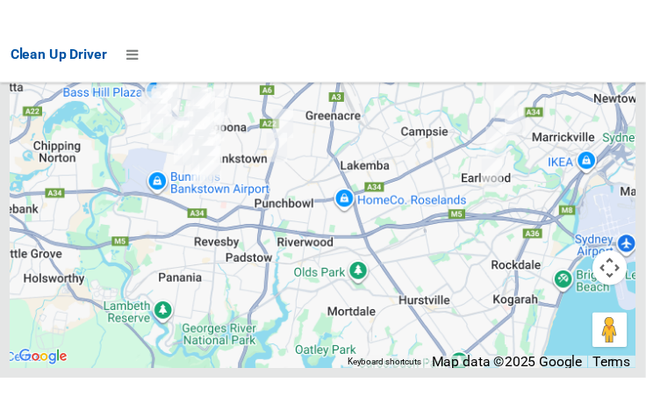
scroll to position [11825, 0]
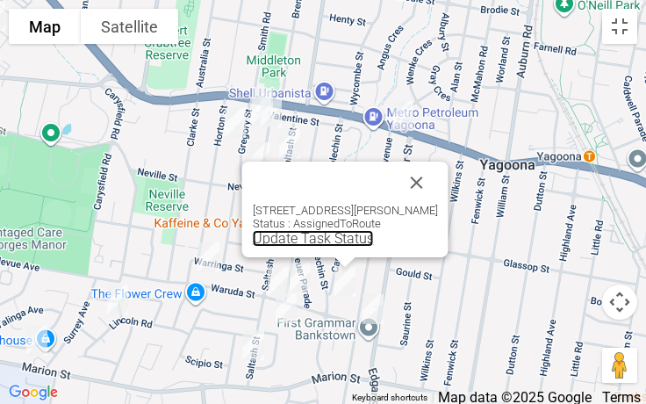
click at [314, 244] on link "Update Task Status" at bounding box center [313, 238] width 121 height 17
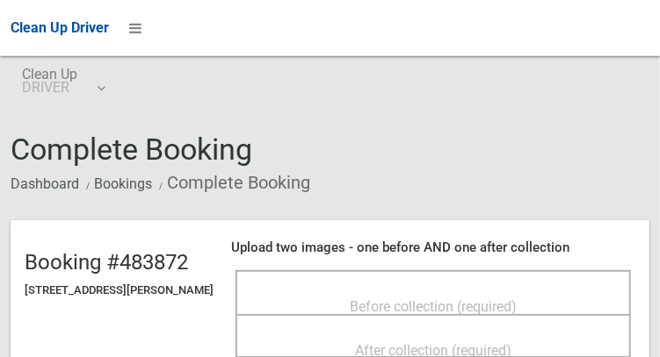
click at [463, 290] on div "Before collection (required)" at bounding box center [433, 306] width 357 height 32
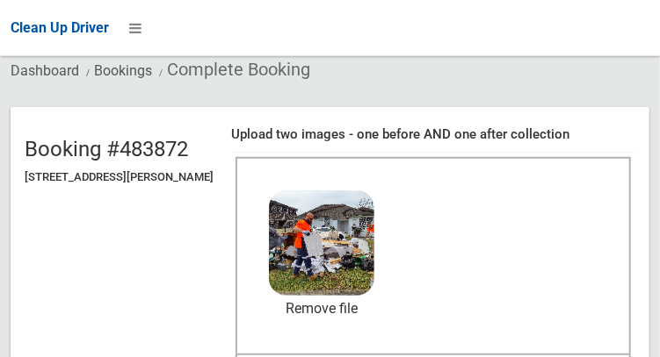
scroll to position [112, 0]
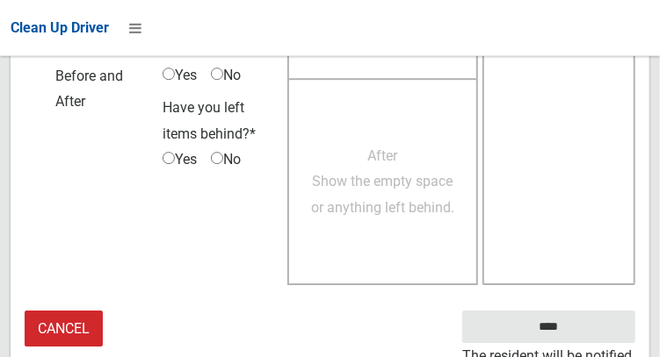
scroll to position [1585, 0]
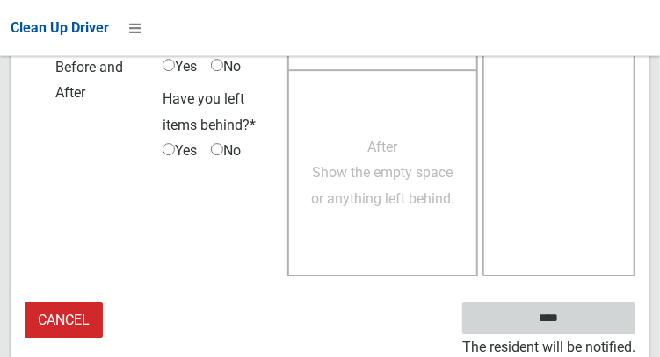
click at [574, 327] on input "****" at bounding box center [548, 318] width 173 height 32
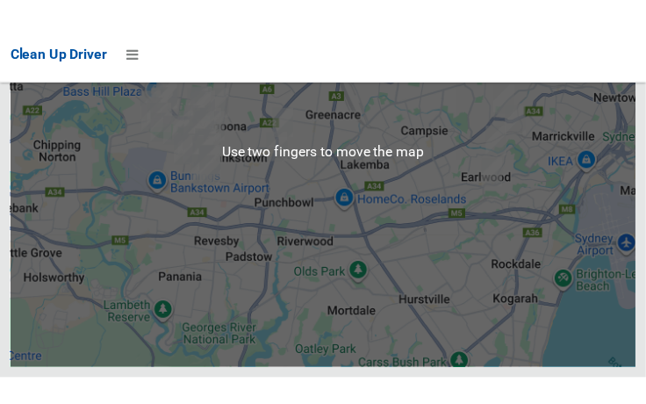
scroll to position [11771, 0]
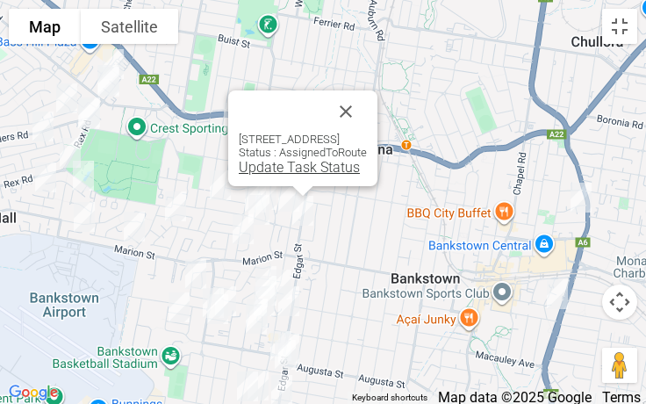
click at [256, 170] on link "Update Task Status" at bounding box center [299, 167] width 121 height 17
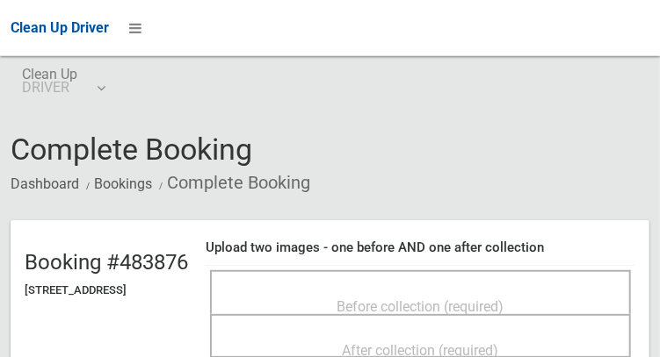
click at [427, 278] on div "Before collection (required)" at bounding box center [420, 293] width 421 height 44
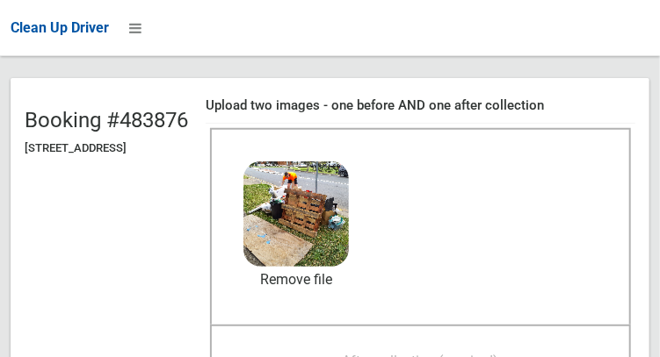
scroll to position [213, 0]
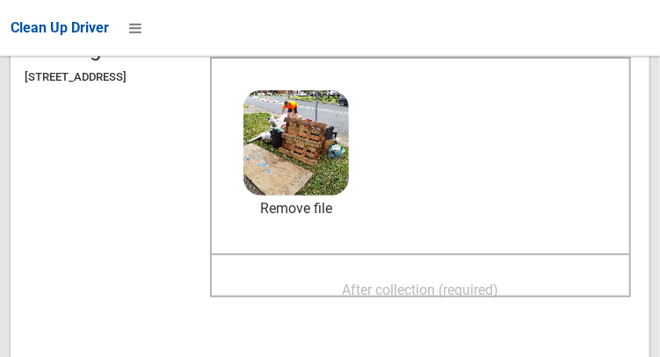
click at [470, 293] on span "After collection (required)" at bounding box center [421, 290] width 156 height 17
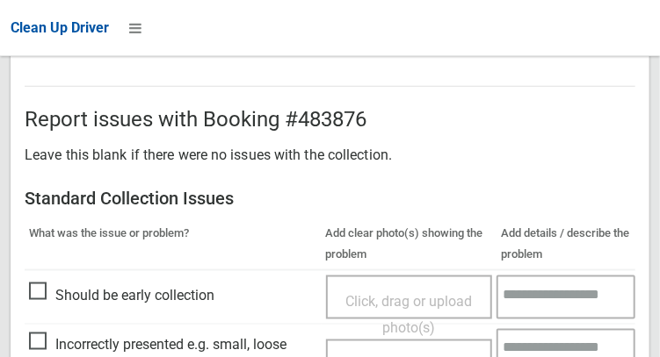
scroll to position [1585, 0]
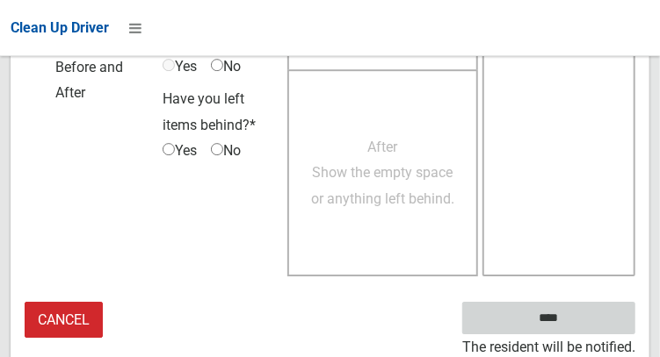
click at [574, 329] on input "****" at bounding box center [548, 318] width 173 height 32
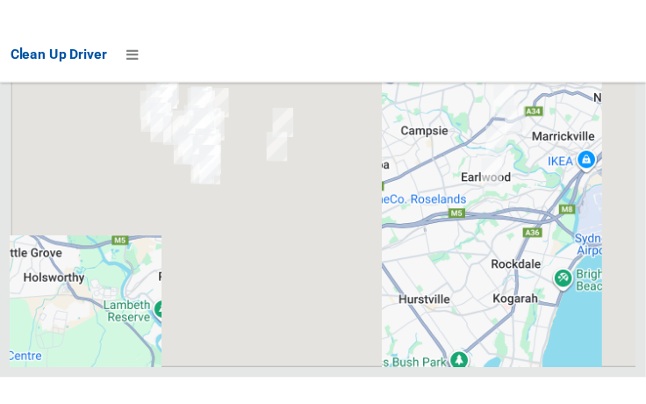
scroll to position [11764, 0]
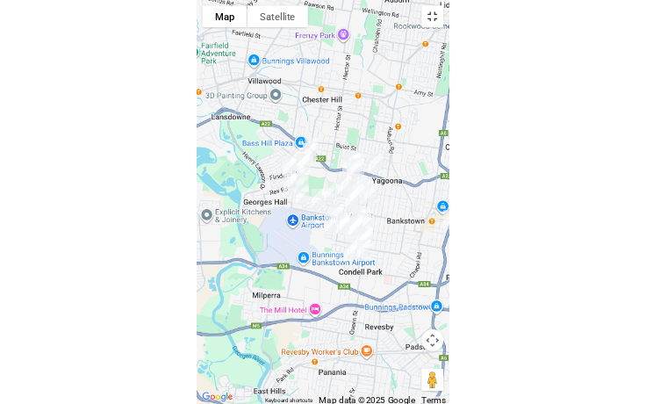
scroll to position [11676, 0]
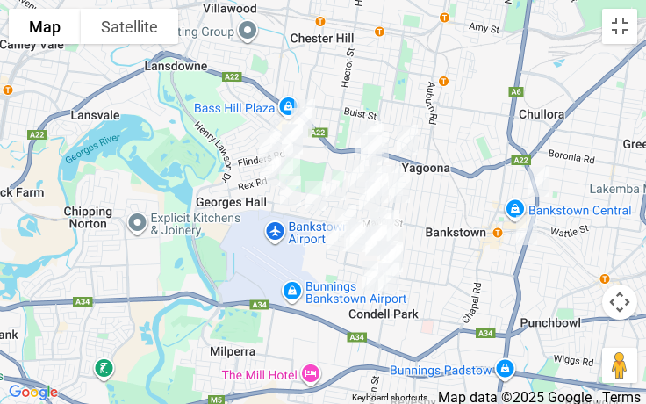
click at [401, 357] on button "Keyboard shortcuts" at bounding box center [390, 398] width 76 height 12
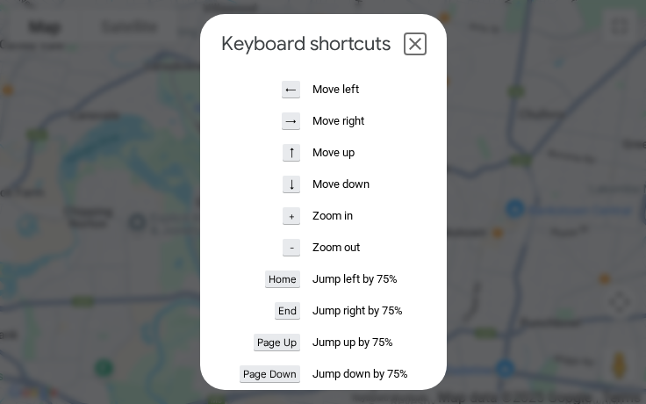
click at [200, 357] on dialog "Keyboard shortcuts ← Move left → Move right ↑ Move up ↓ Move down + Zoom in - Z…" at bounding box center [323, 202] width 247 height 376
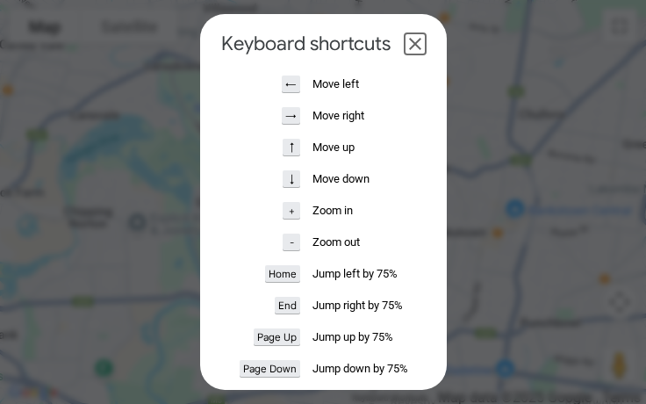
scroll to position [4, 0]
click at [426, 45] on button "Close dialogue" at bounding box center [415, 43] width 21 height 21
